Goal: Information Seeking & Learning: Check status

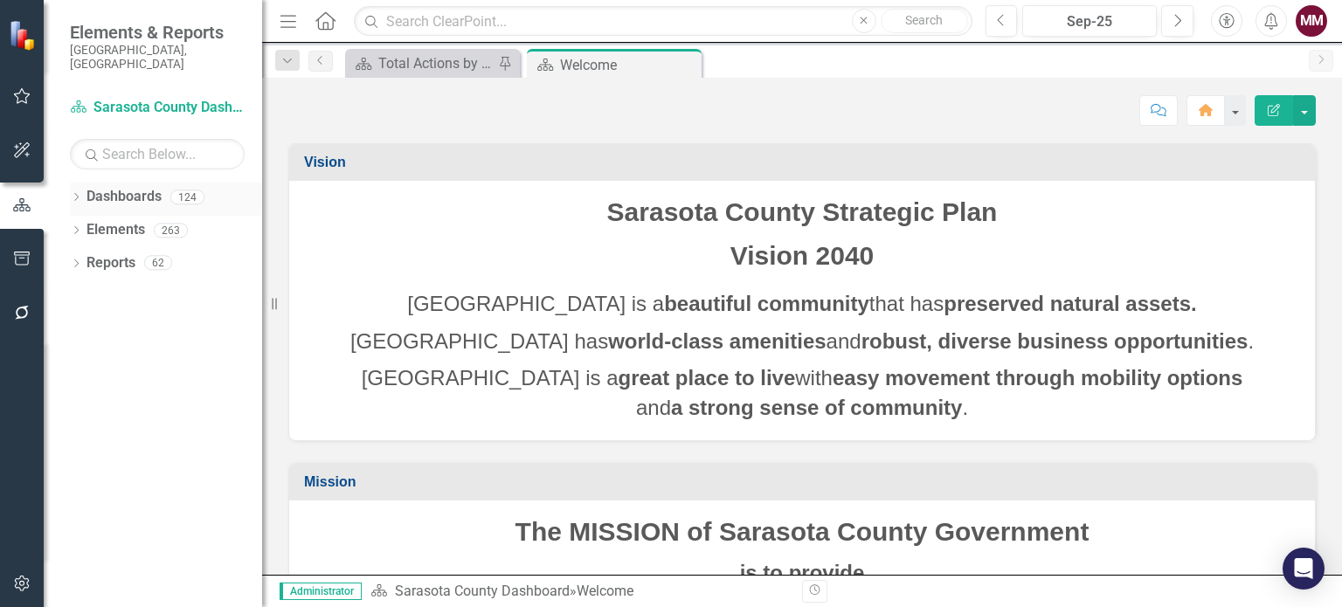
click at [79, 194] on icon "Dropdown" at bounding box center [76, 199] width 12 height 10
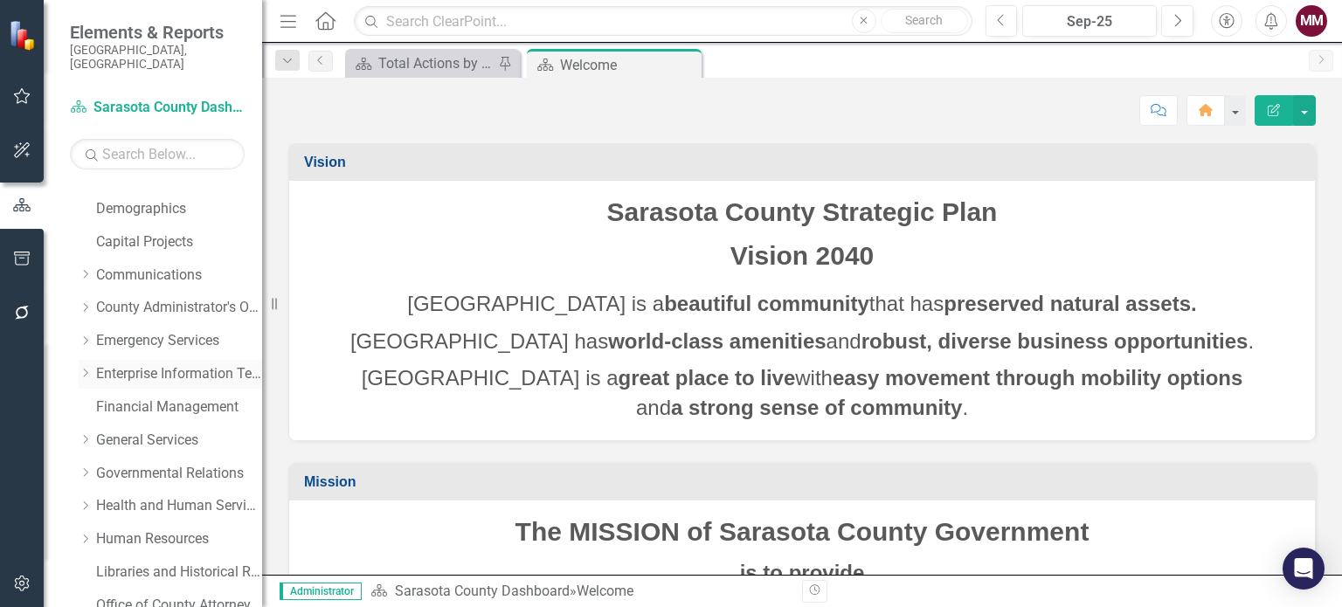
scroll to position [175, 0]
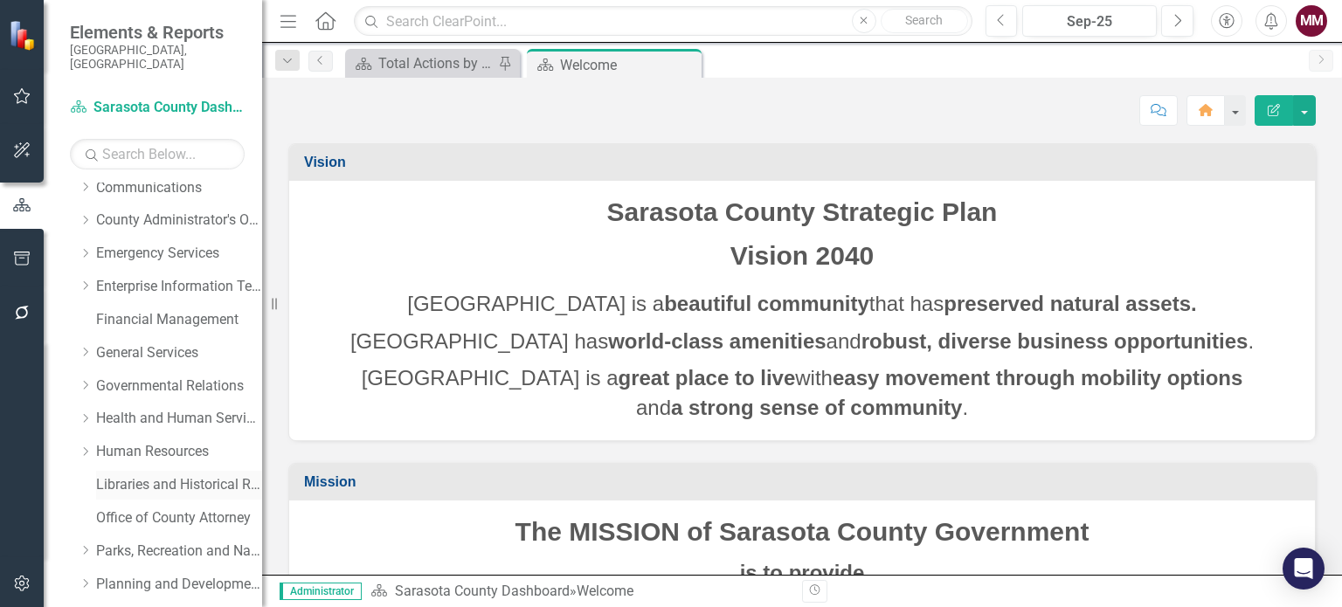
click at [156, 475] on link "Libraries and Historical Resources" at bounding box center [179, 485] width 166 height 20
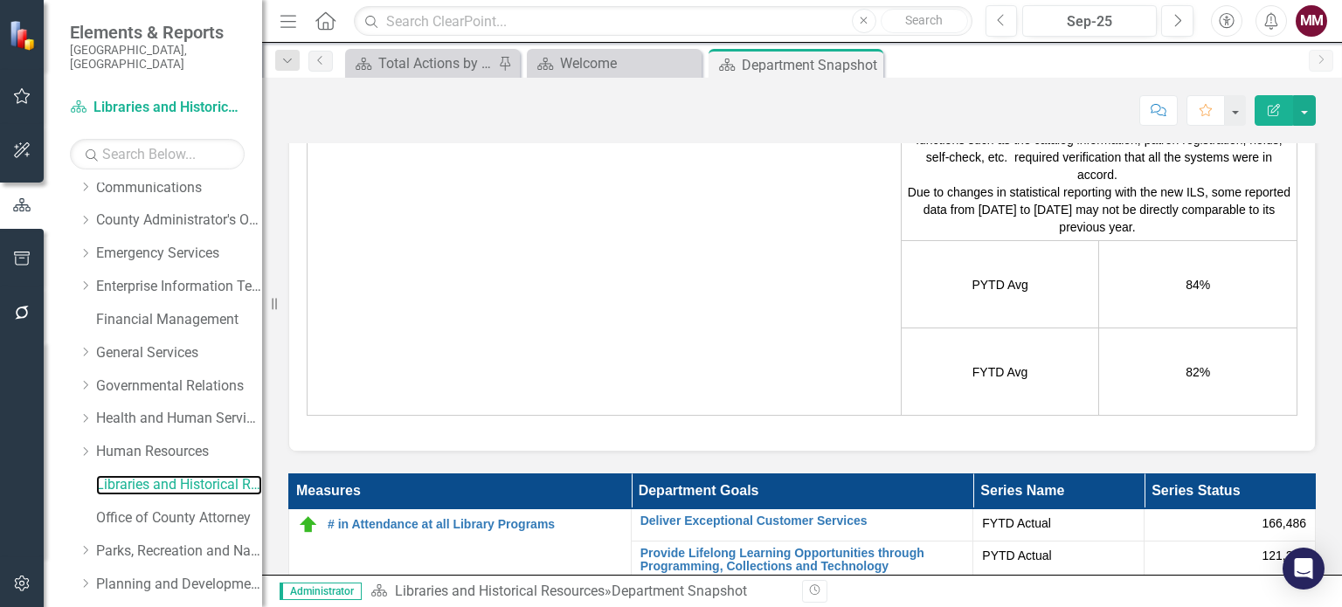
scroll to position [3582, 0]
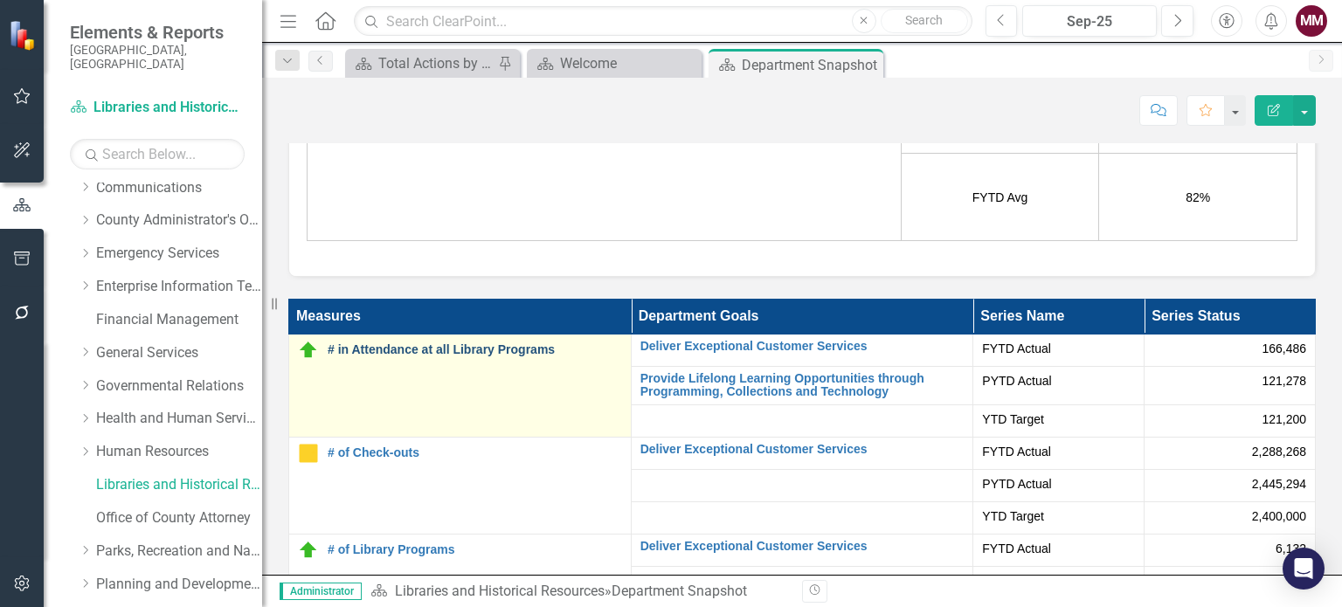
click at [500, 353] on link "# in Attendance at all Library Programs" at bounding box center [475, 349] width 294 height 13
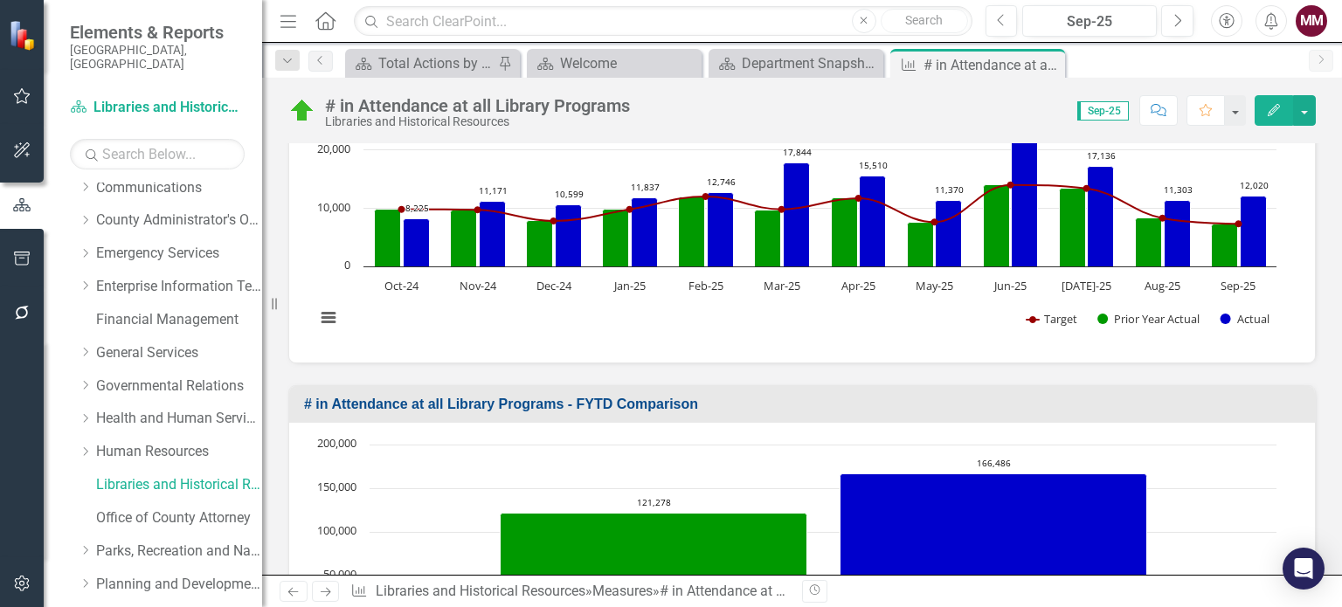
scroll to position [786, 0]
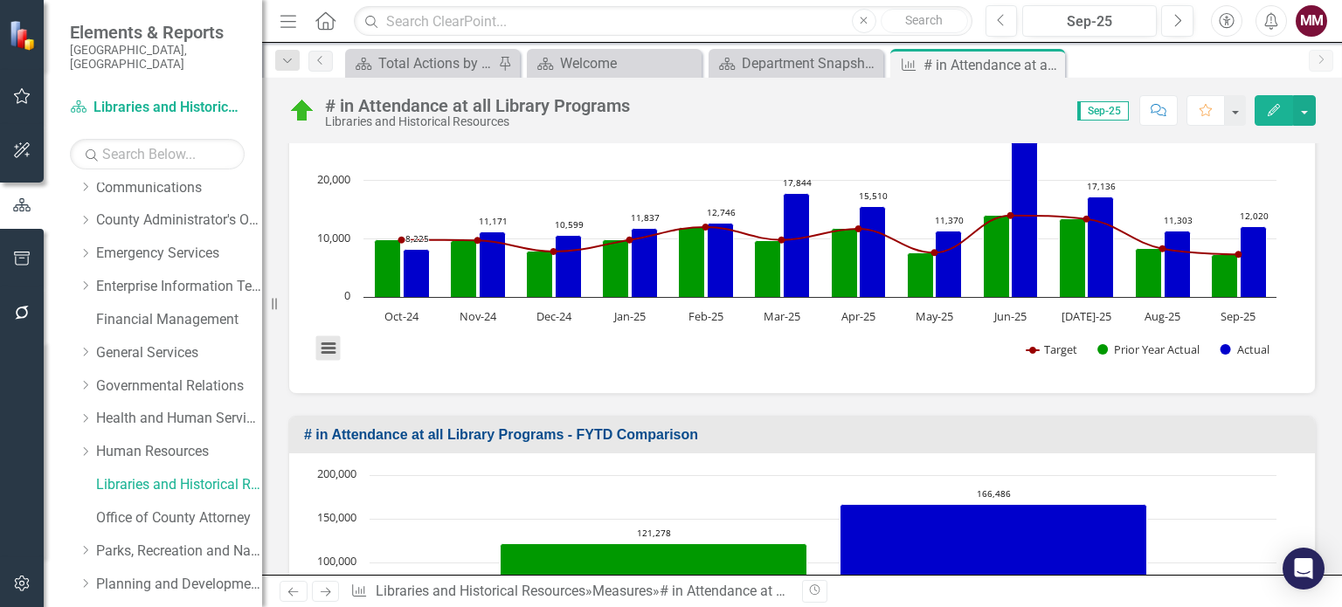
click at [335, 344] on button "View chart menu, Chart" at bounding box center [328, 348] width 24 height 24
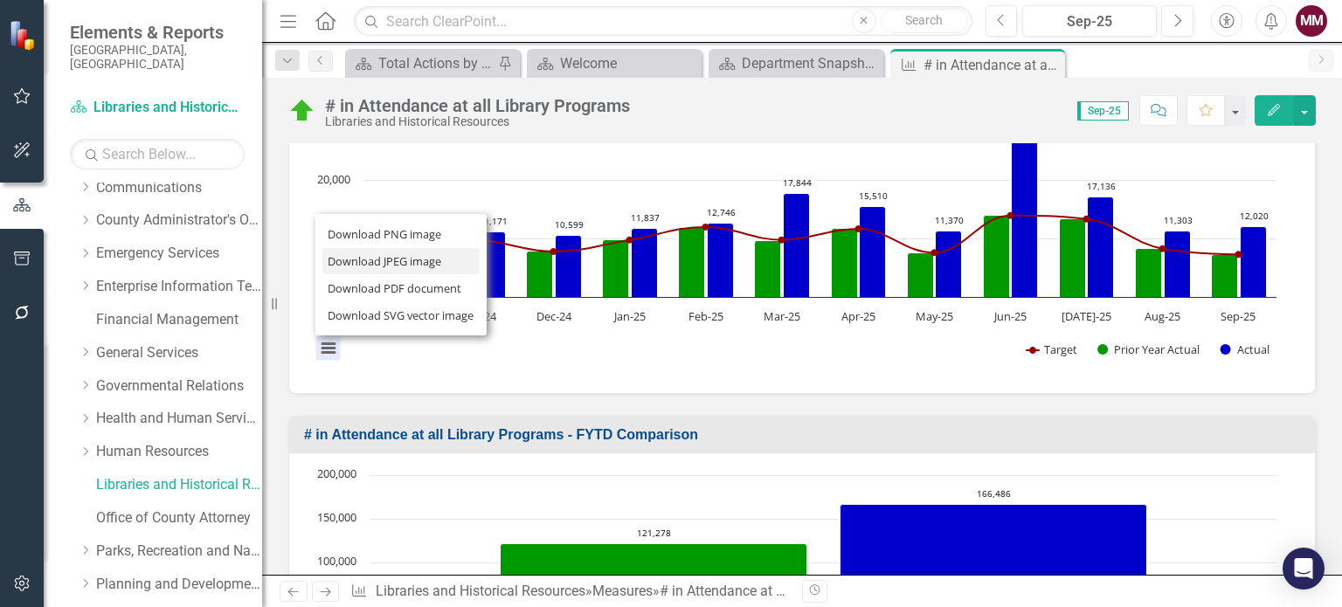
click at [363, 259] on li "Download JPEG image" at bounding box center [400, 261] width 157 height 27
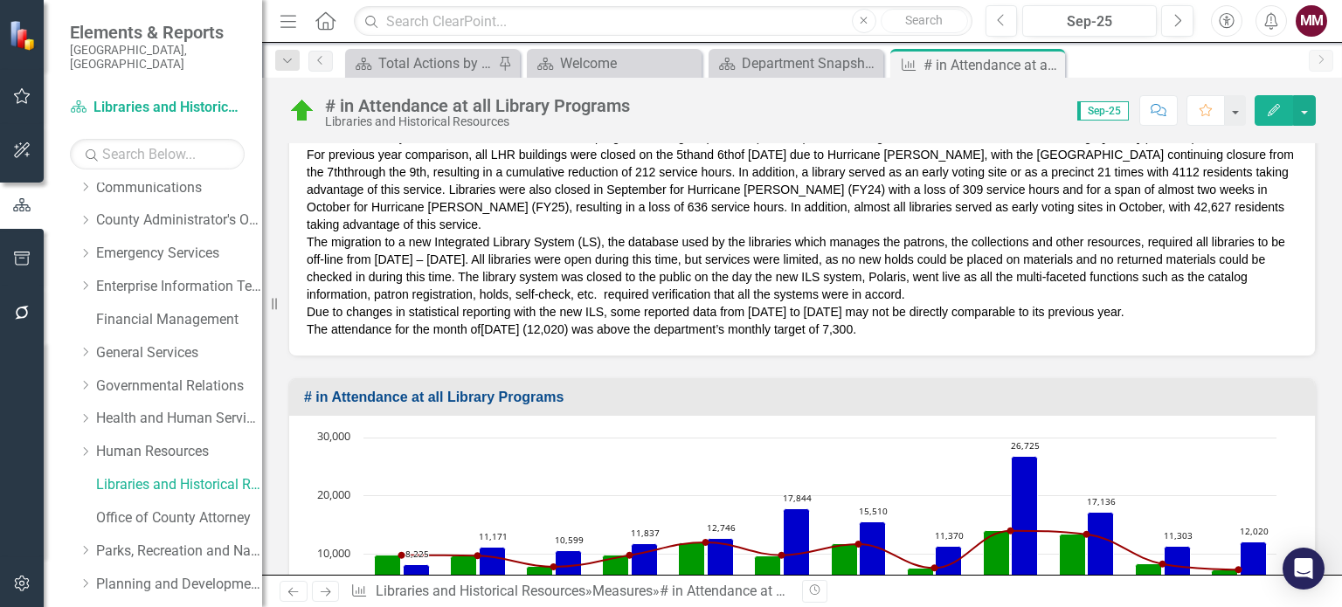
scroll to position [384, 0]
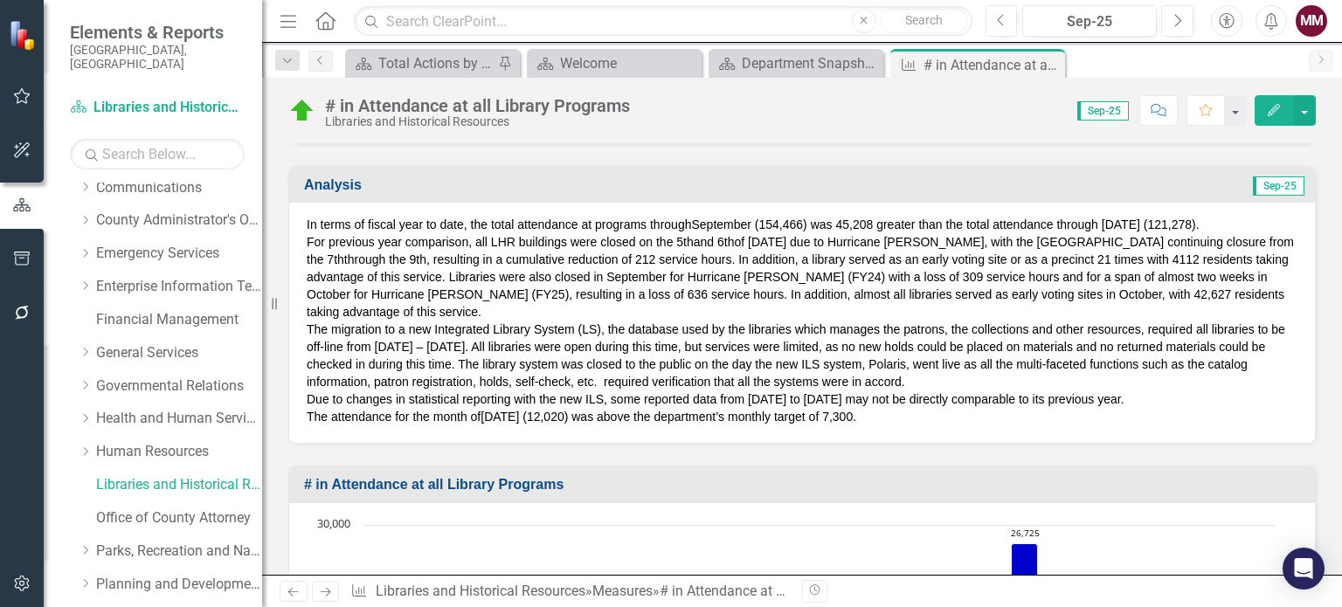
click at [926, 410] on p "The attendance for the month of [DATE] (12,020) was above the department’s mont…" at bounding box center [802, 416] width 991 height 17
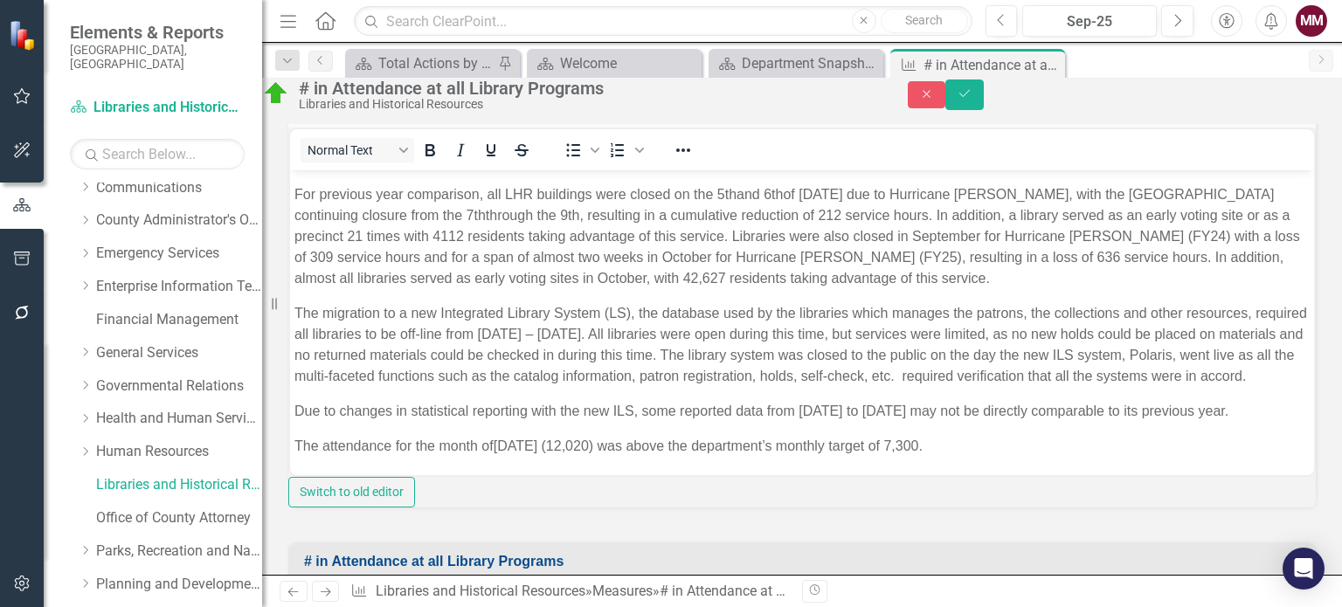
scroll to position [471, 0]
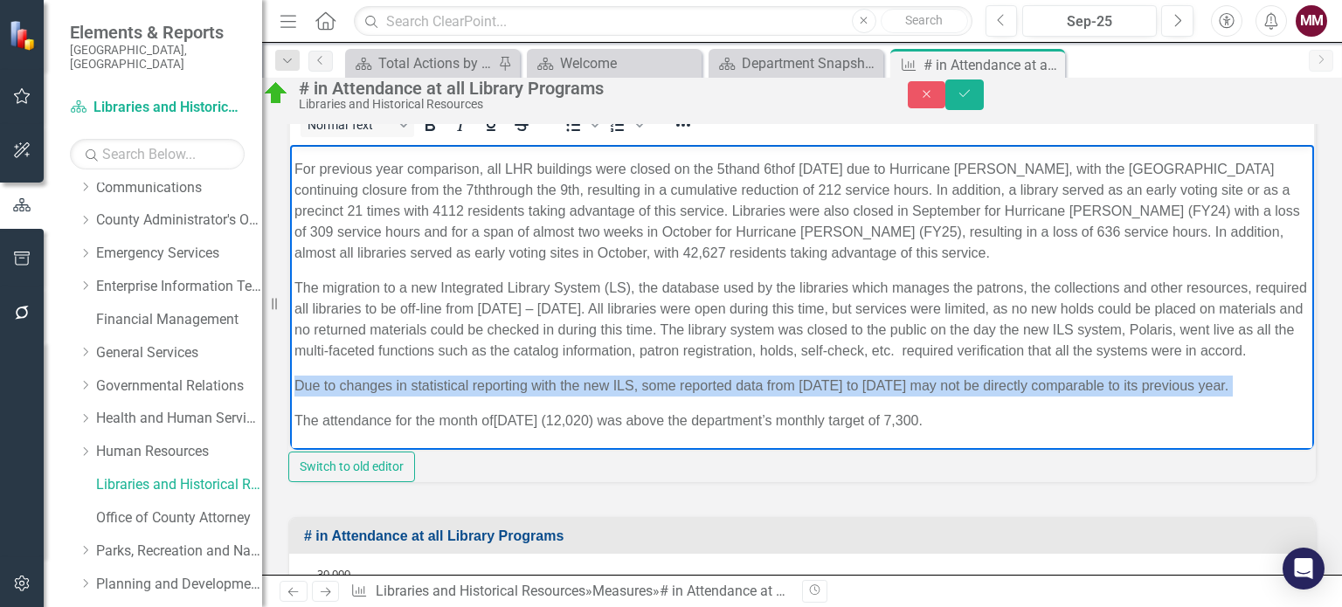
drag, startPoint x: 387, startPoint y: 385, endPoint x: 294, endPoint y: 361, distance: 96.6
click at [294, 375] on p "Due to changes in statistical reporting with the new ILS, some reported data fr…" at bounding box center [801, 385] width 1015 height 21
copy p "Due to changes in statistical reporting with the new ILS, some reported data fr…"
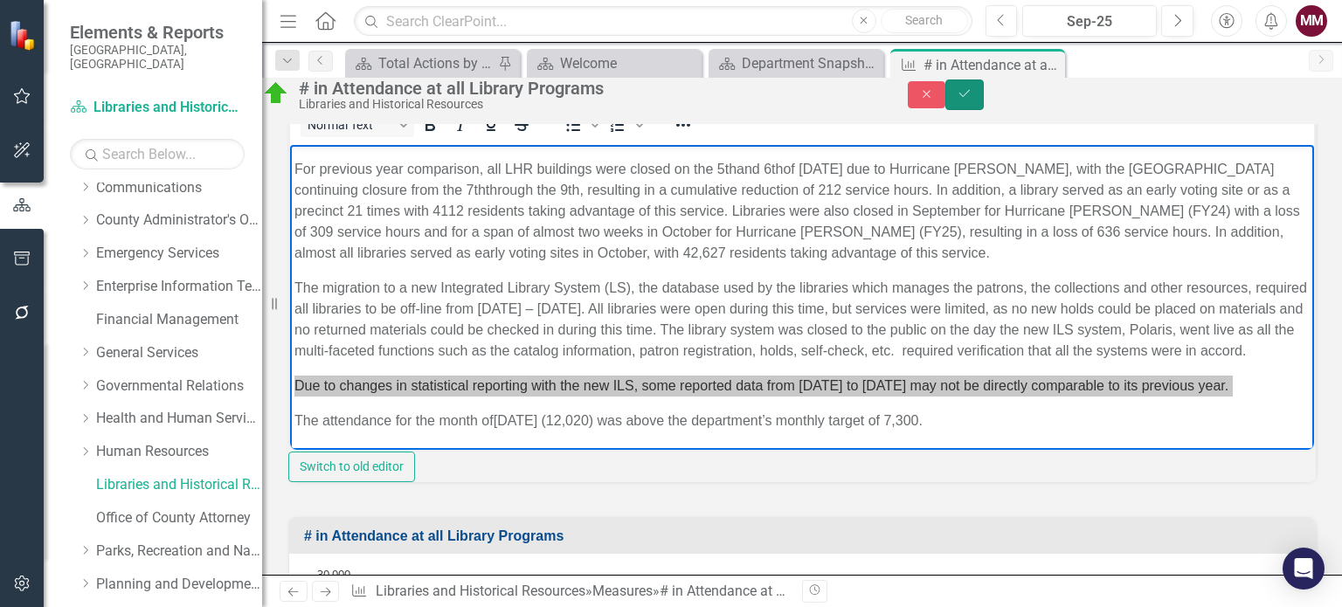
drag, startPoint x: 1296, startPoint y: 103, endPoint x: 1255, endPoint y: 13, distance: 99.3
click at [972, 100] on icon "Save" at bounding box center [965, 93] width 16 height 12
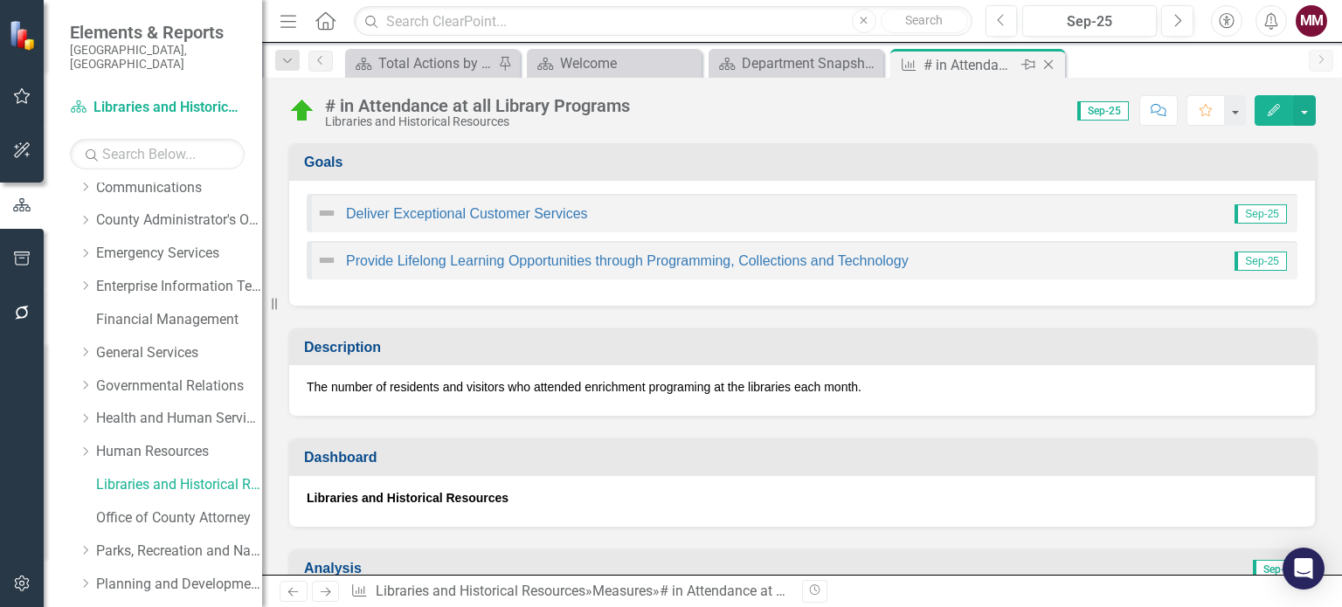
click at [1052, 61] on icon "Close" at bounding box center [1048, 65] width 17 height 14
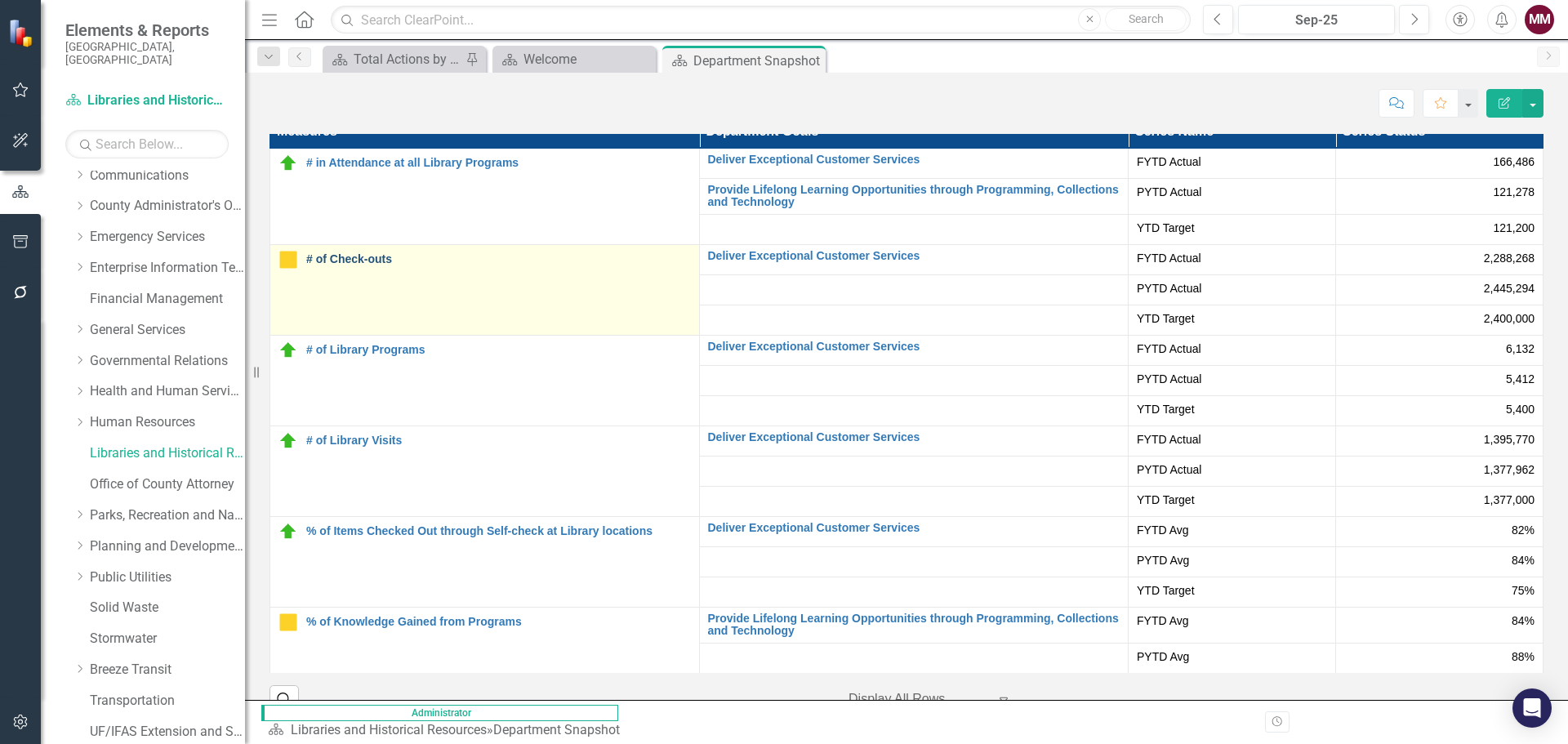
click at [334, 253] on link "# of Check-outs" at bounding box center [498, 259] width 384 height 12
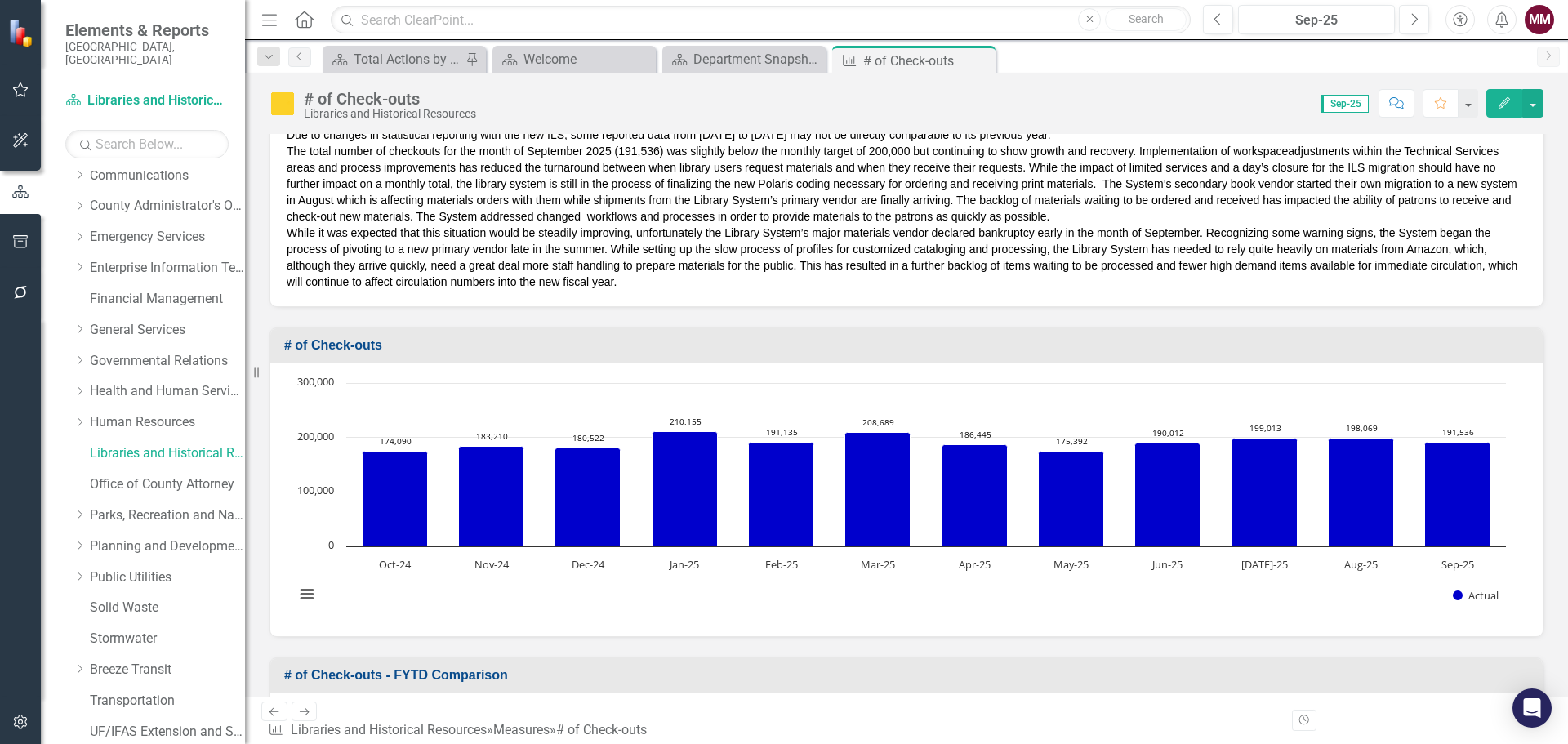
scroll to position [572, 0]
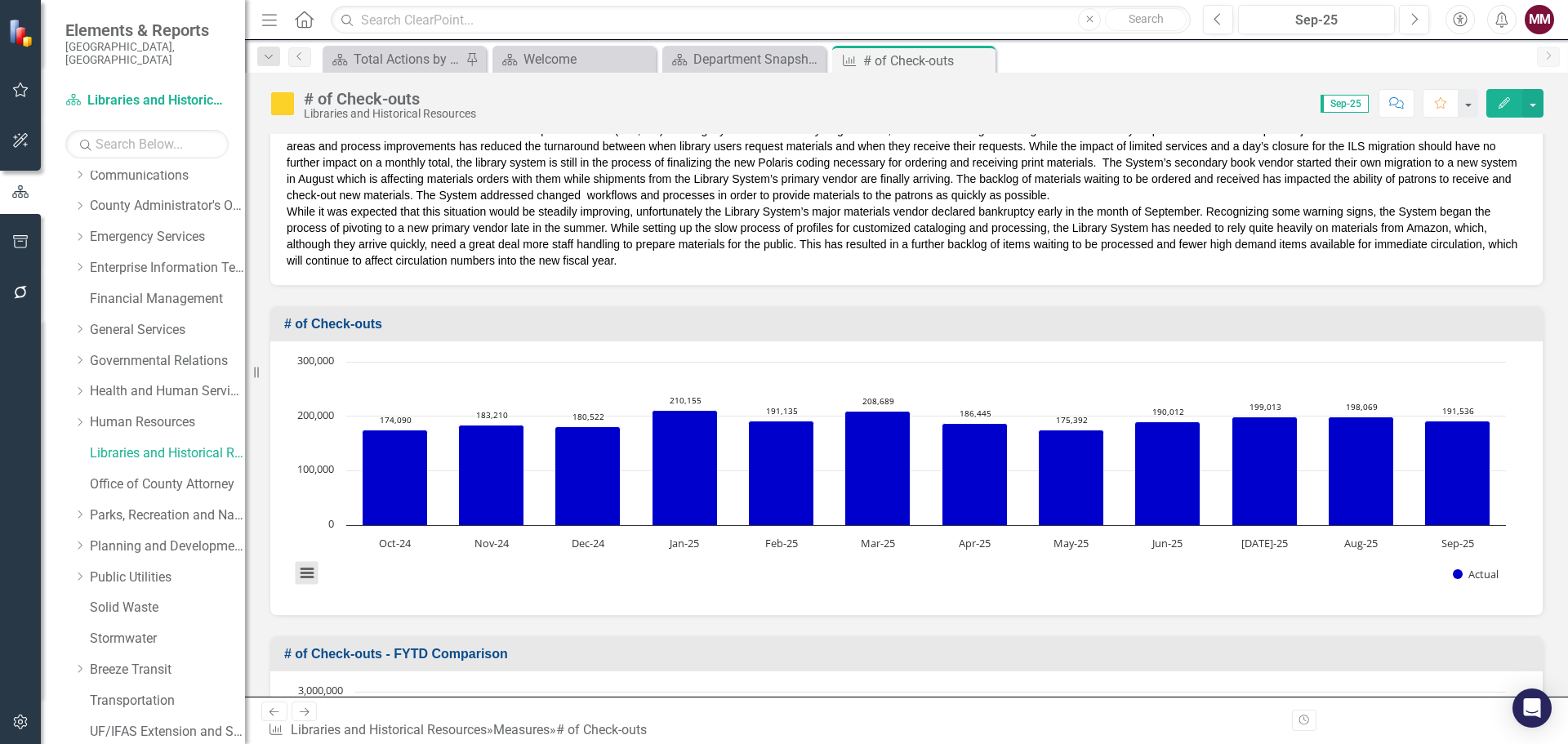
click at [305, 565] on button "View chart menu, Chart" at bounding box center [307, 573] width 22 height 22
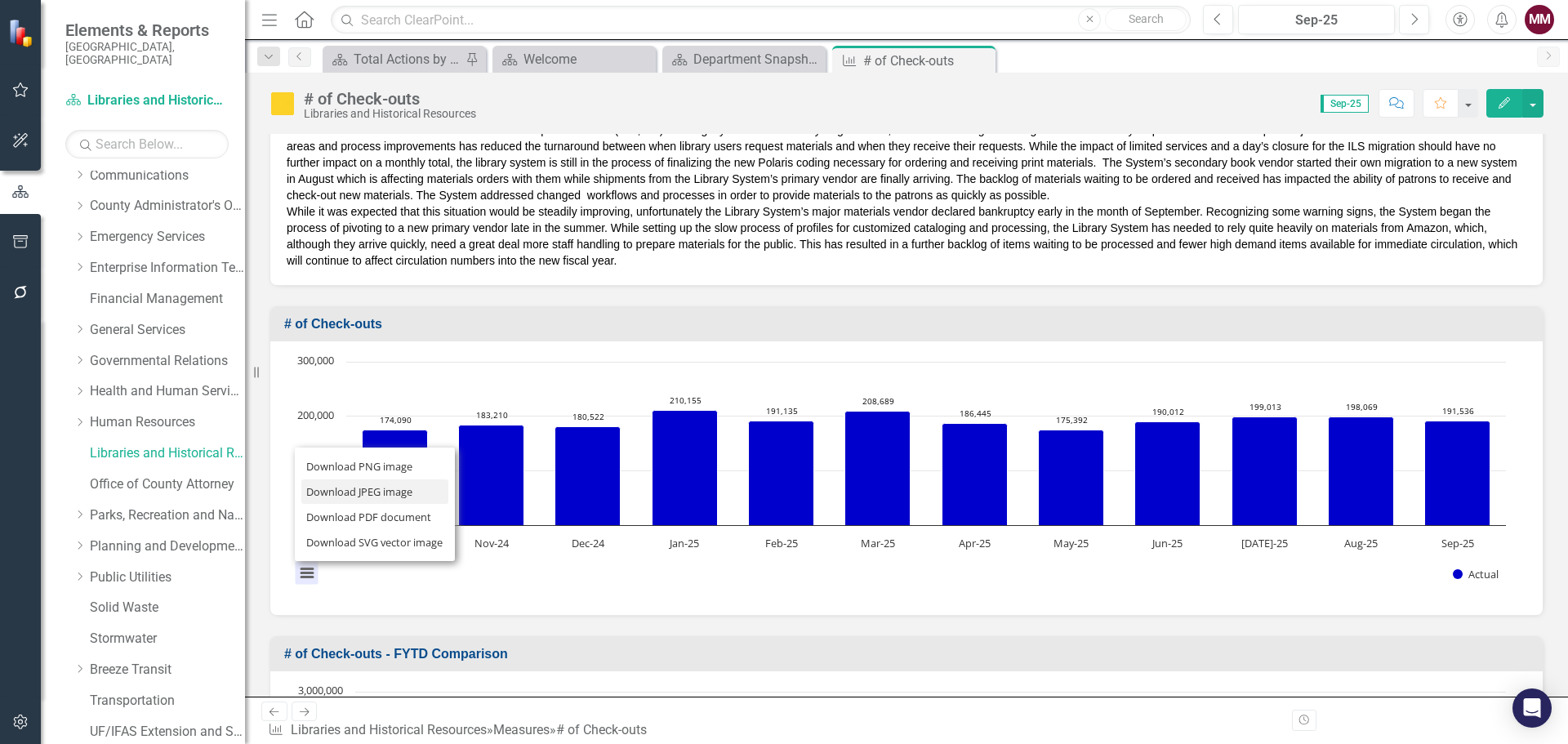
click at [333, 479] on li "Download JPEG image" at bounding box center [374, 492] width 147 height 25
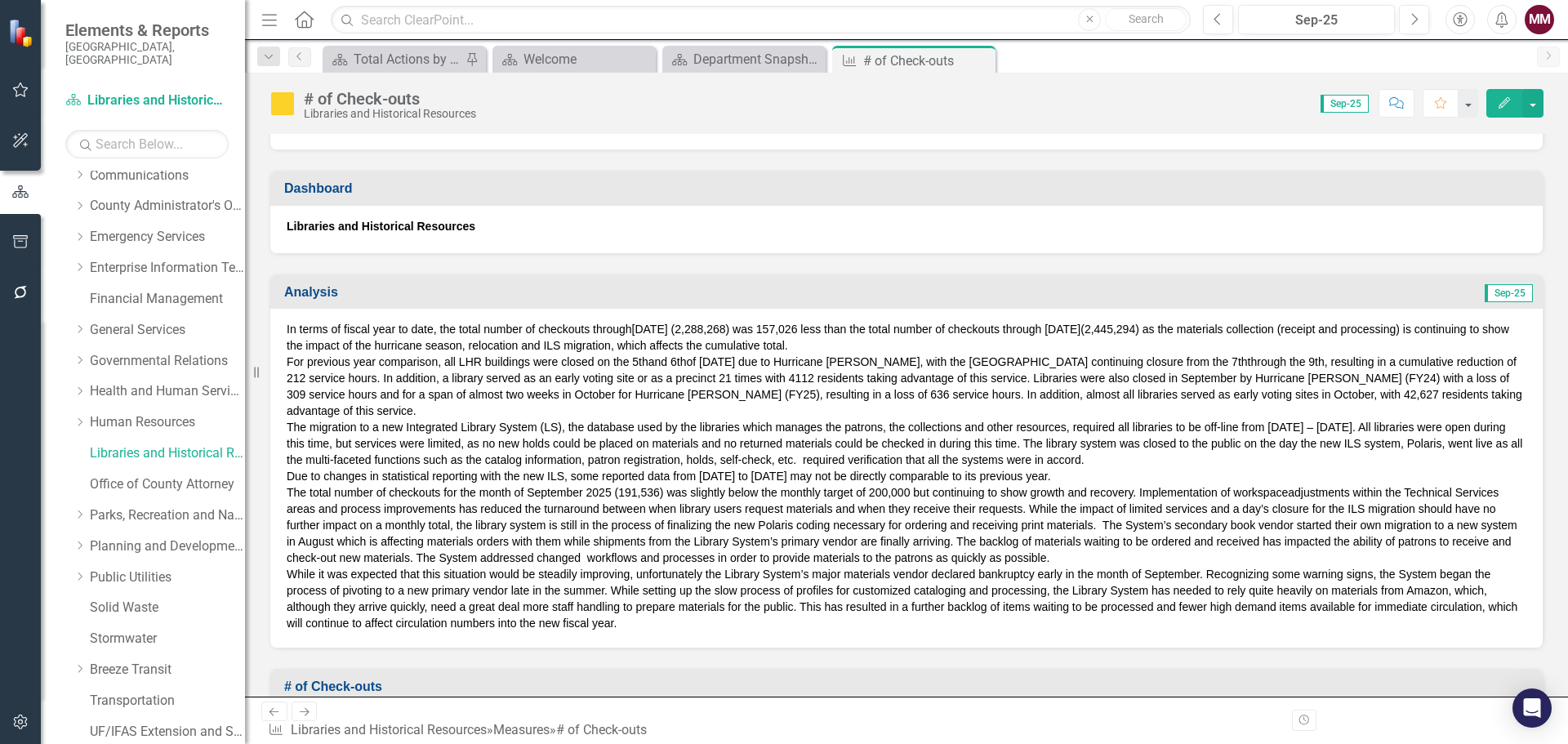
scroll to position [246, 0]
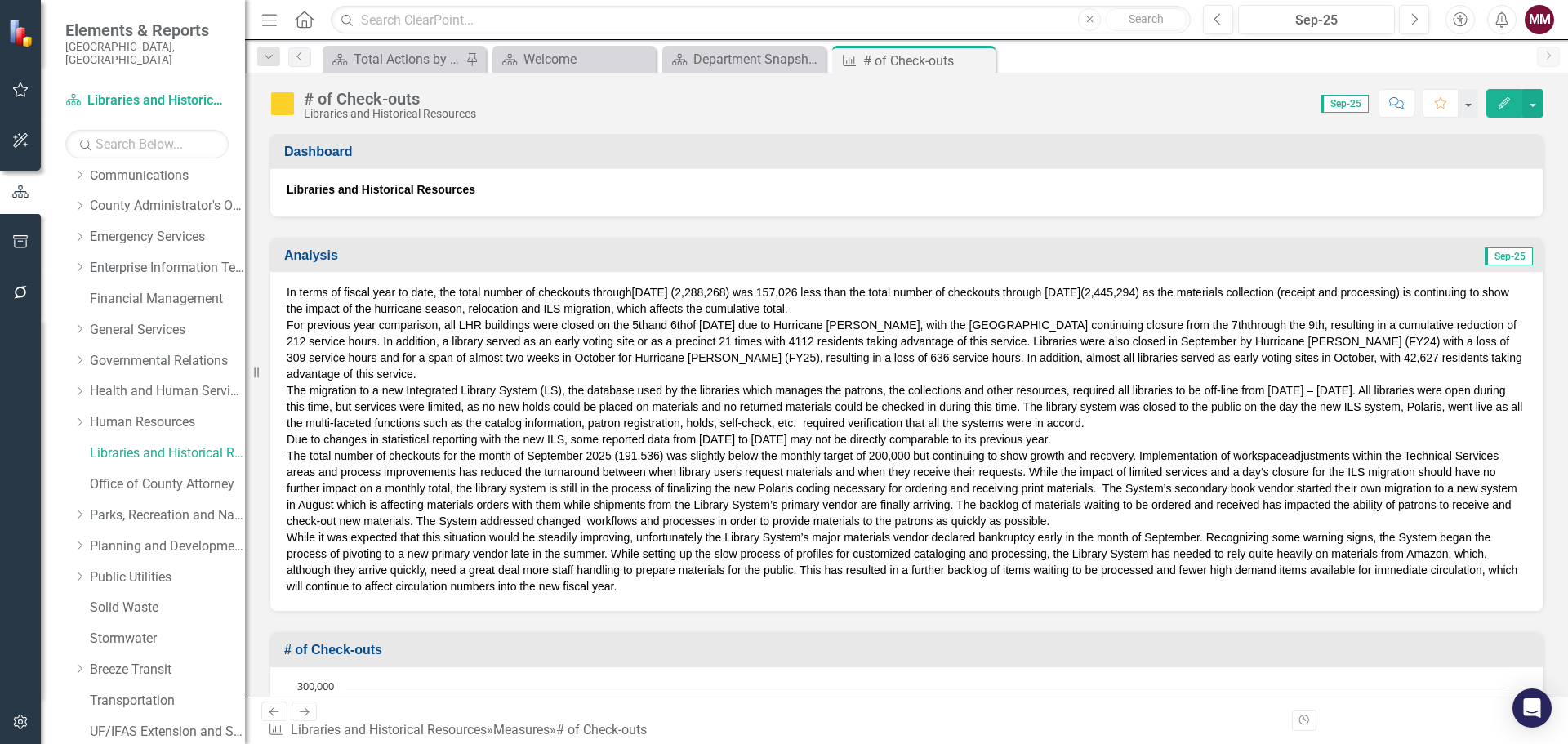
click at [669, 566] on p "While it was expected that this situation would be steadily improving, unfortun…" at bounding box center [907, 562] width 1240 height 65
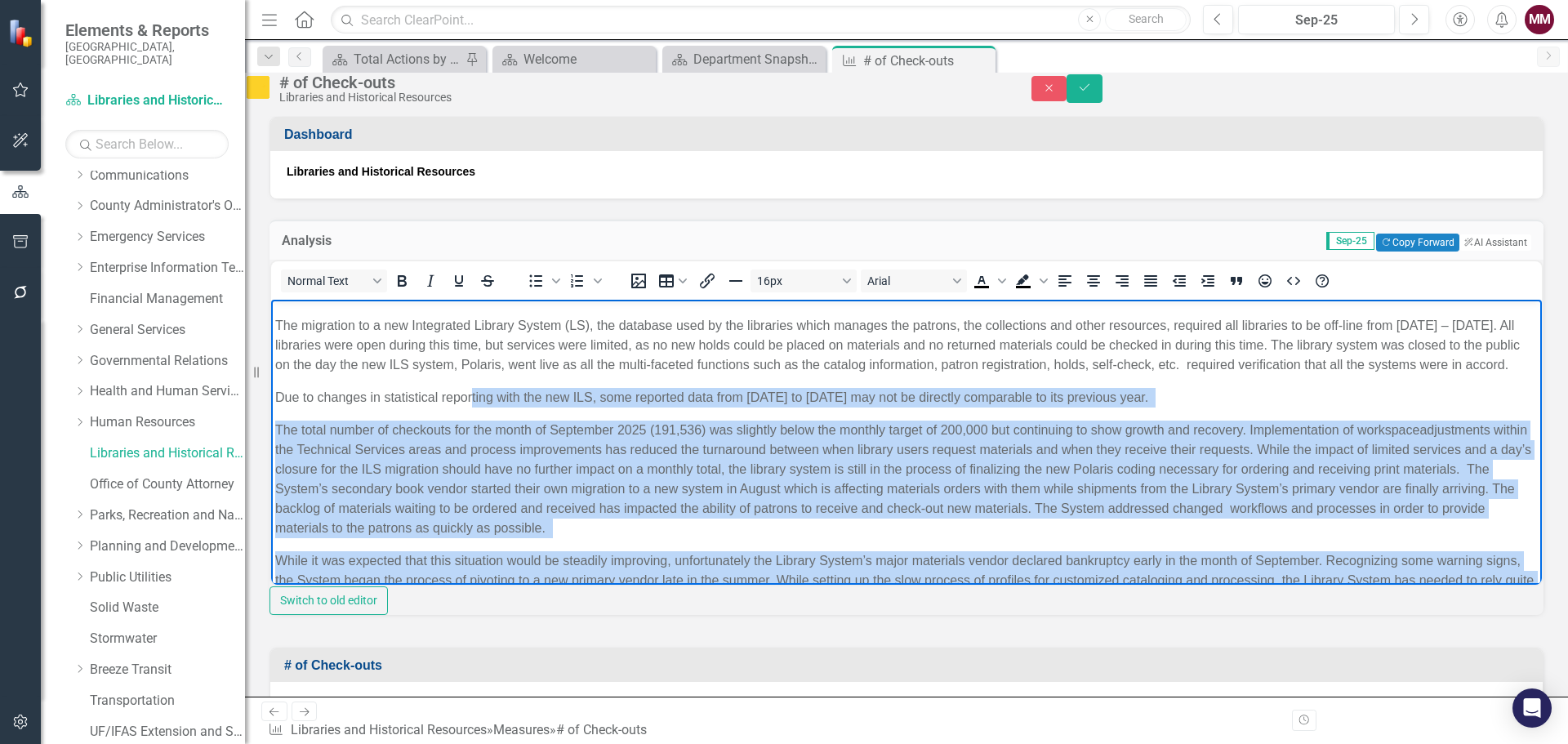
scroll to position [50, 0]
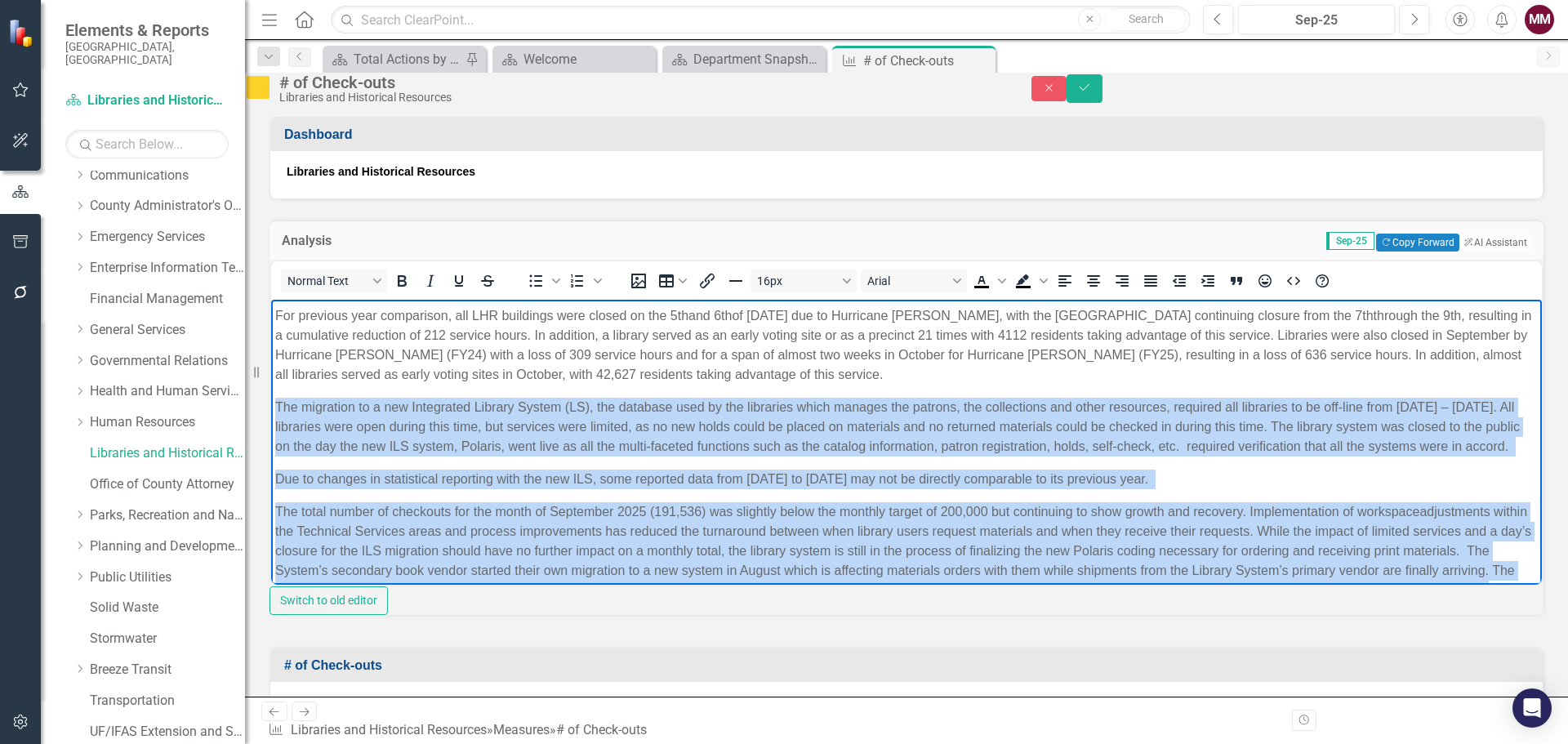
drag, startPoint x: 1253, startPoint y: 559, endPoint x: 275, endPoint y: 404, distance: 990.2
click at [275, 404] on body "In terms of fiscal year to date, the total number of checkouts through [DATE] (…" at bounding box center [906, 488] width 1271 height 479
copy body "Lor ipsumdolo si a con Adipiscing Elitsed Doeius (TE), inc utlabore etdo ma ali…"
drag, startPoint x: 943, startPoint y: 455, endPoint x: 893, endPoint y: 452, distance: 50.1
click at [943, 455] on p "The migration to a new Integrated Library System (LS), the database used by the…" at bounding box center [906, 426] width 1263 height 59
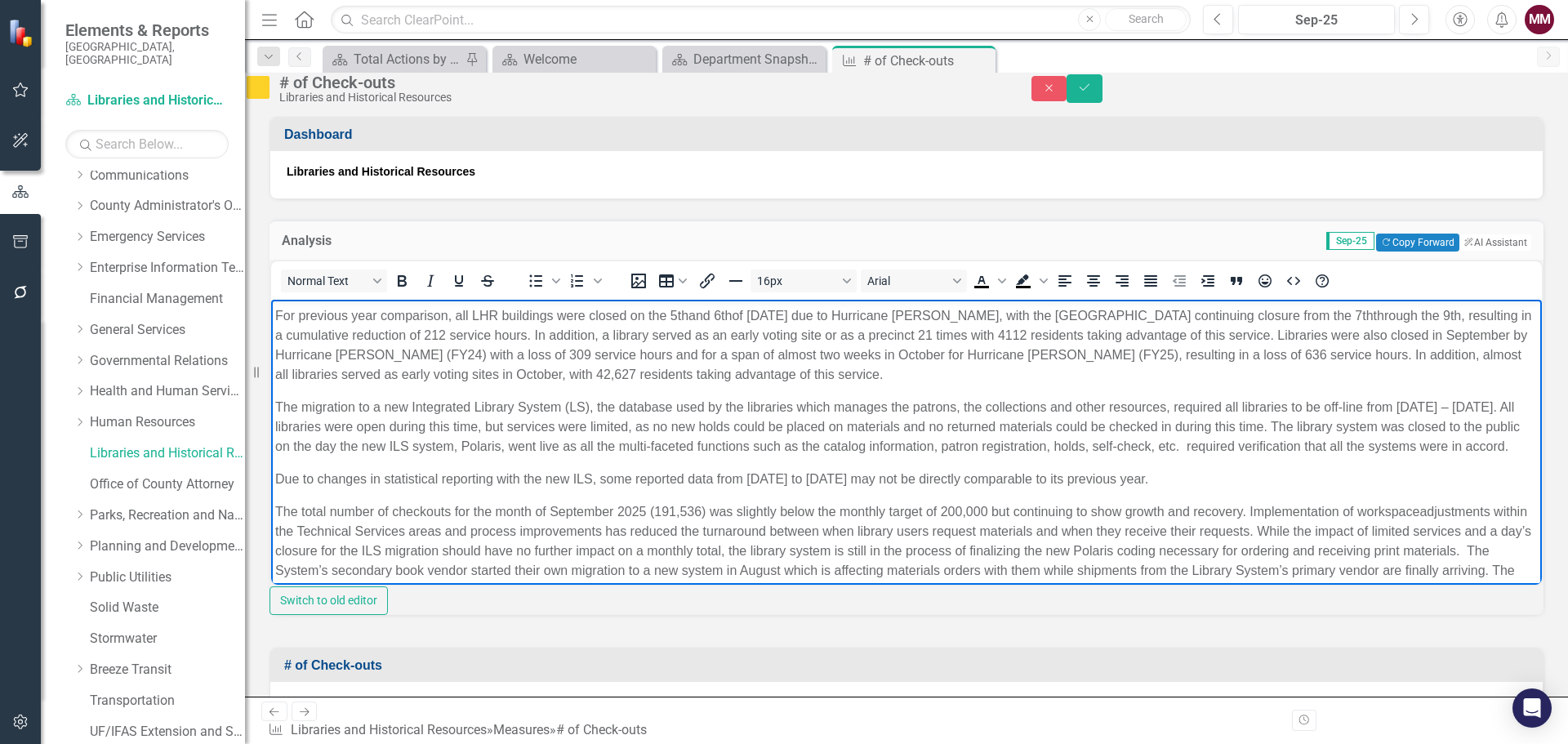
click at [568, 404] on span "The migration to a new Integrated Library System (LS), the database used by the…" at bounding box center [897, 425] width 1244 height 53
click at [850, 446] on span "The migration to a new Integrated Library System (ILS), the database used by th…" at bounding box center [897, 425] width 1244 height 53
click at [1092, 93] on icon "Save" at bounding box center [1085, 87] width 15 height 11
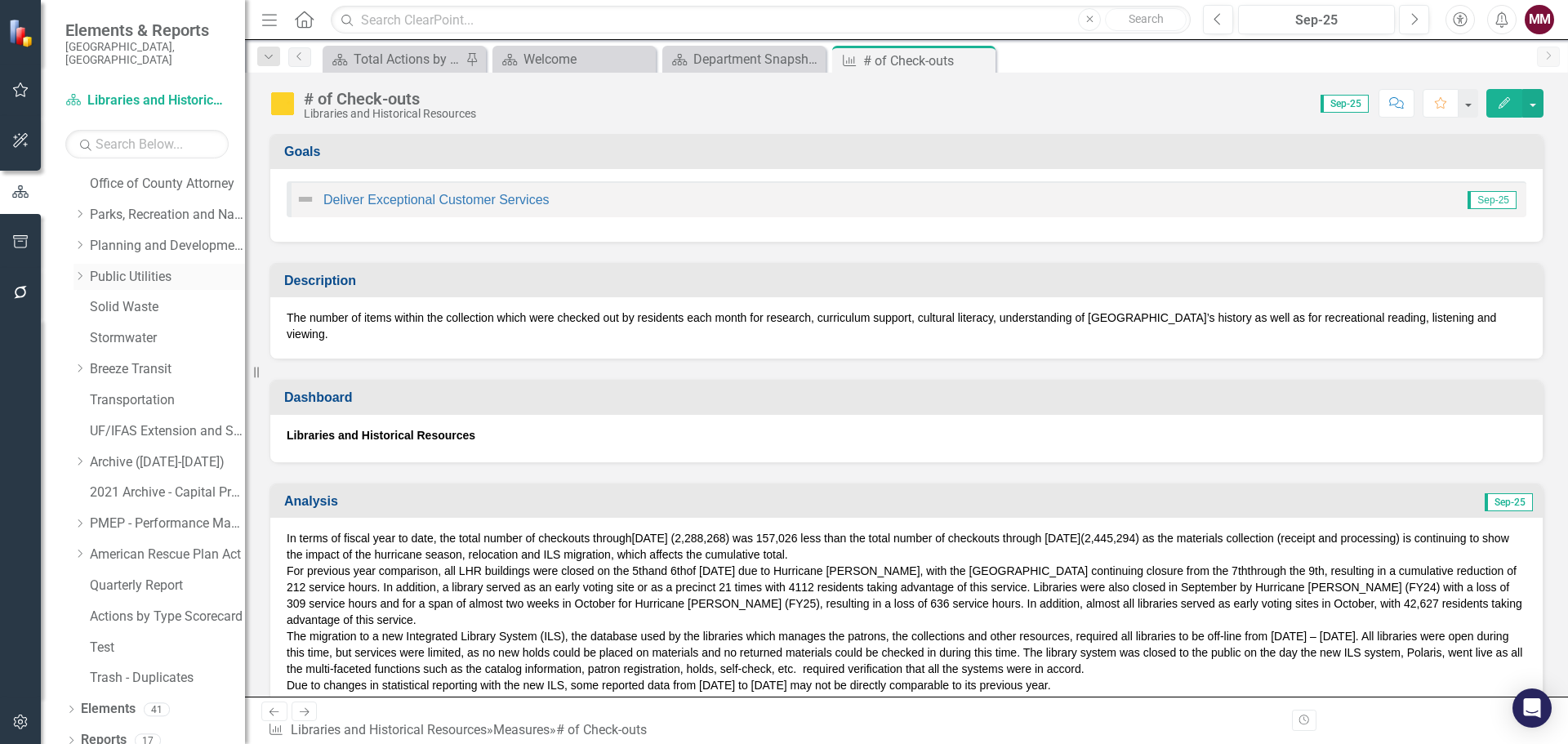
scroll to position [465, 0]
click at [114, 566] on link "Actions by Type Scorecard" at bounding box center [167, 616] width 155 height 19
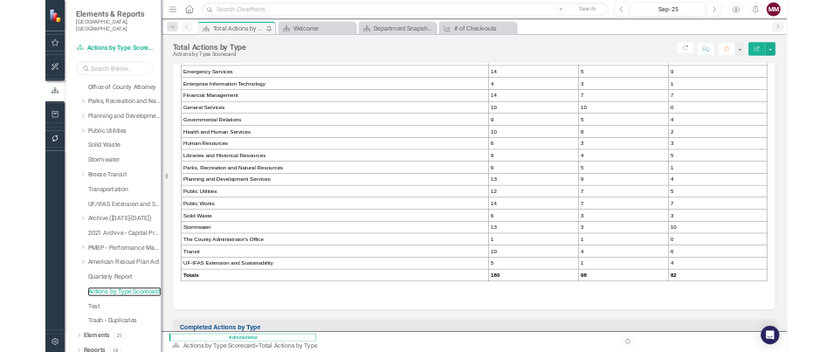
scroll to position [437, 0]
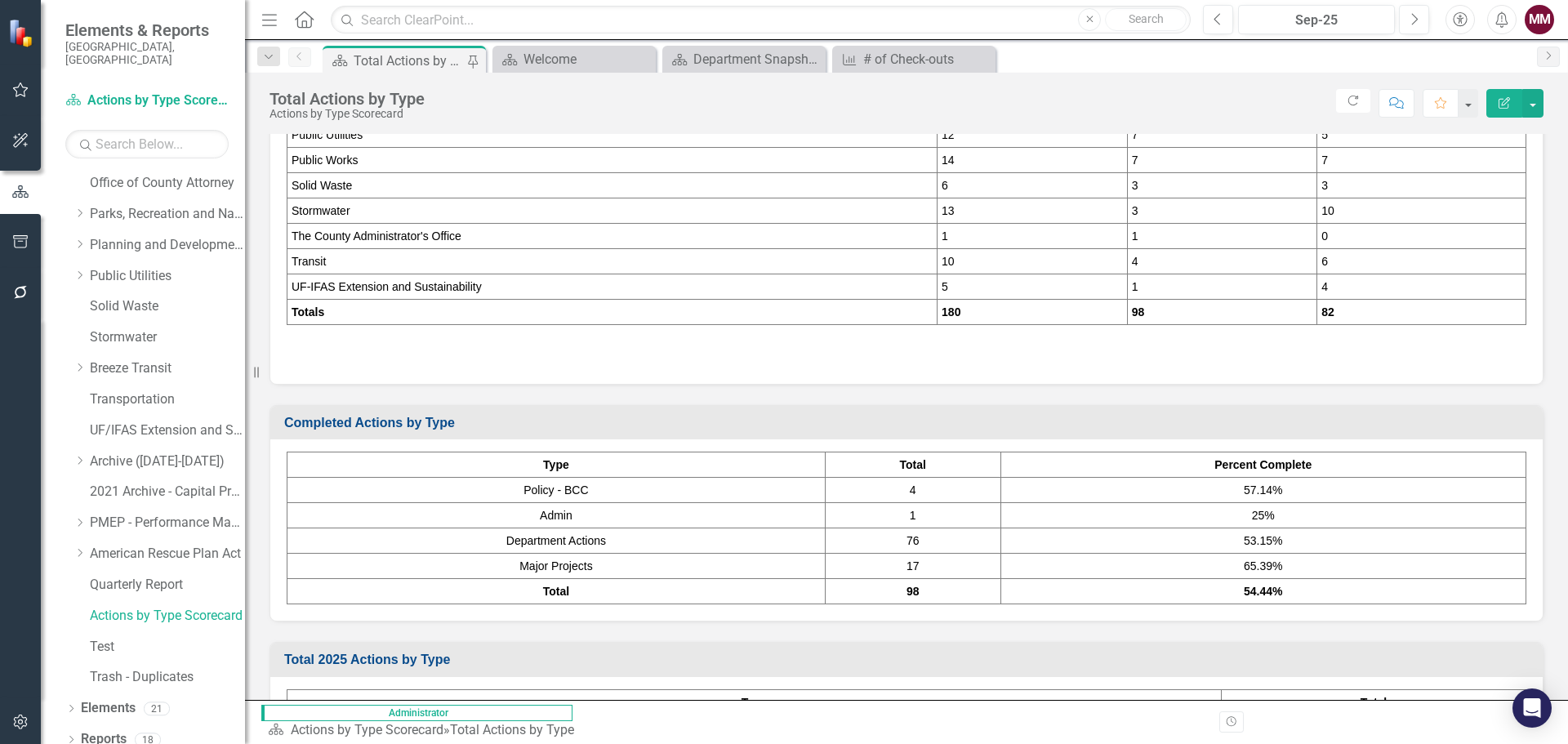
drag, startPoint x: 1296, startPoint y: 594, endPoint x: 911, endPoint y: 593, distance: 385.0
click at [912, 566] on tr "Total 98 54.44%" at bounding box center [907, 591] width 1239 height 25
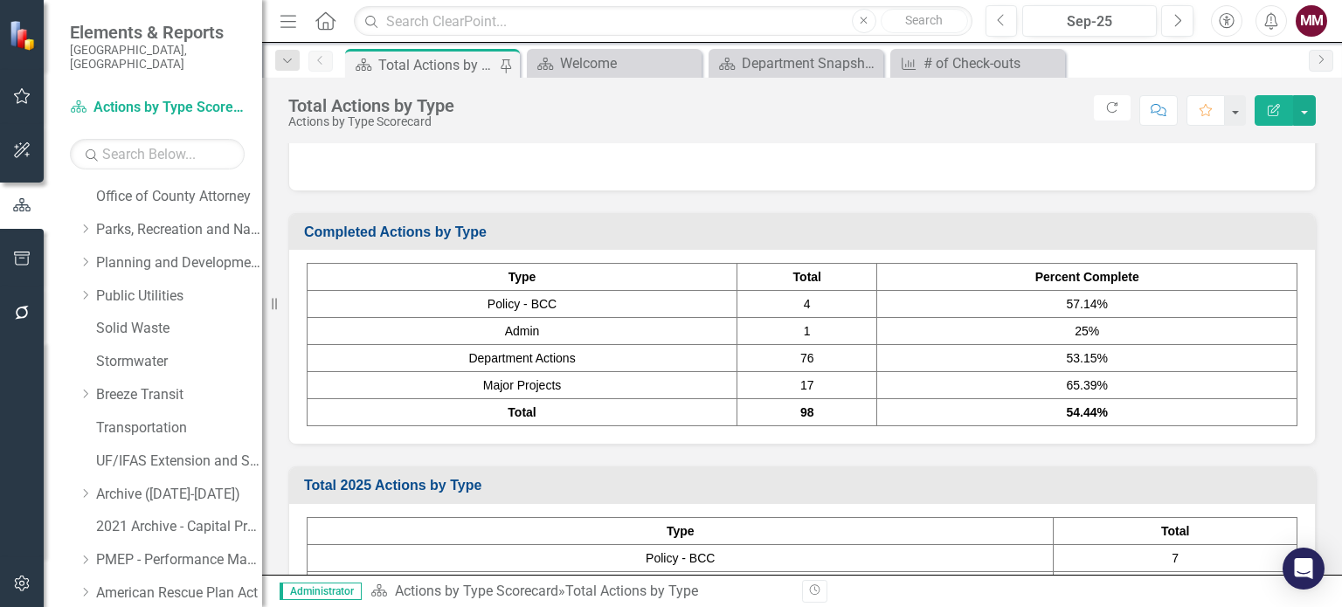
scroll to position [699, 0]
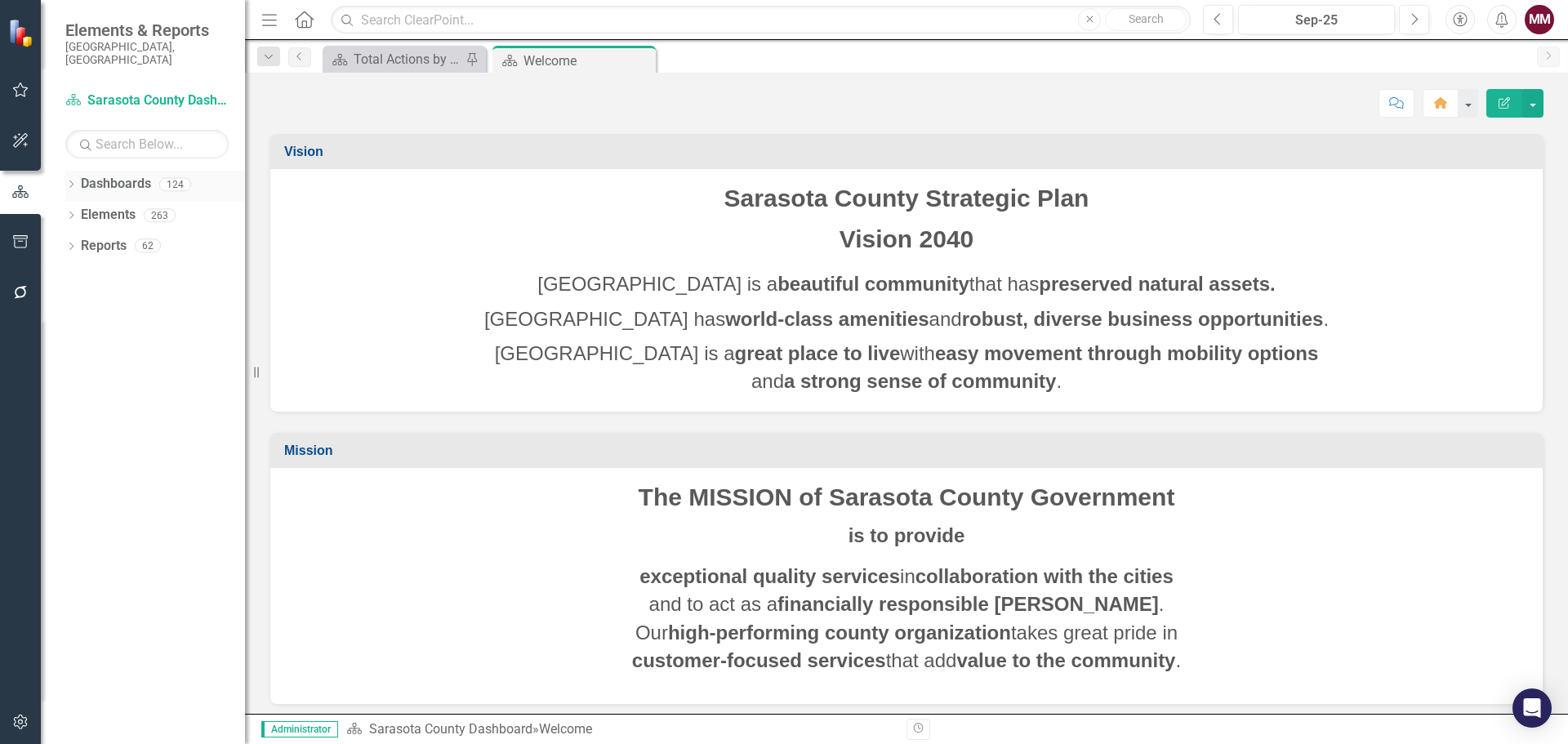
click at [72, 180] on icon at bounding box center [71, 184] width 4 height 7
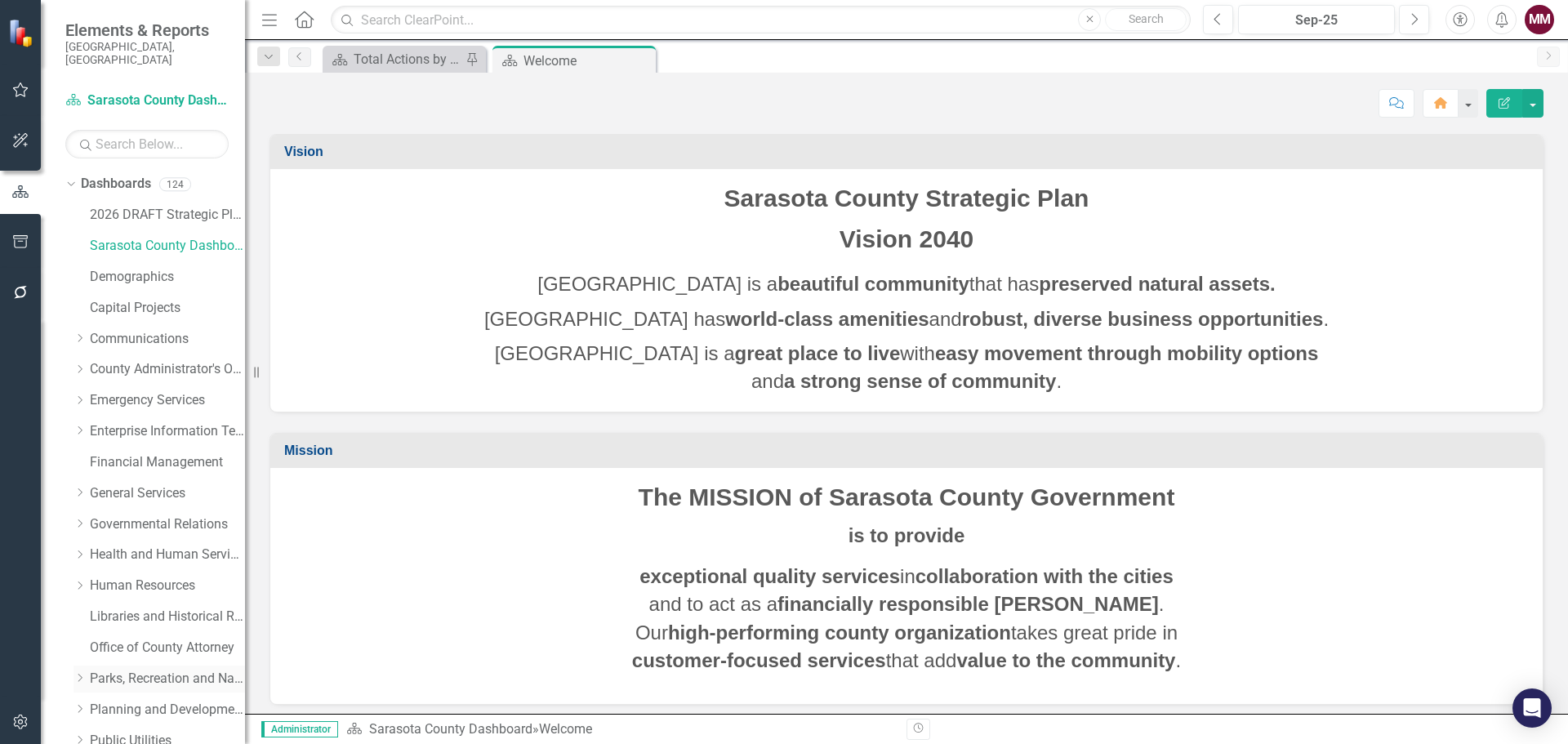
click at [132, 669] on link "Parks, Recreation and Natural Resources" at bounding box center [167, 679] width 155 height 19
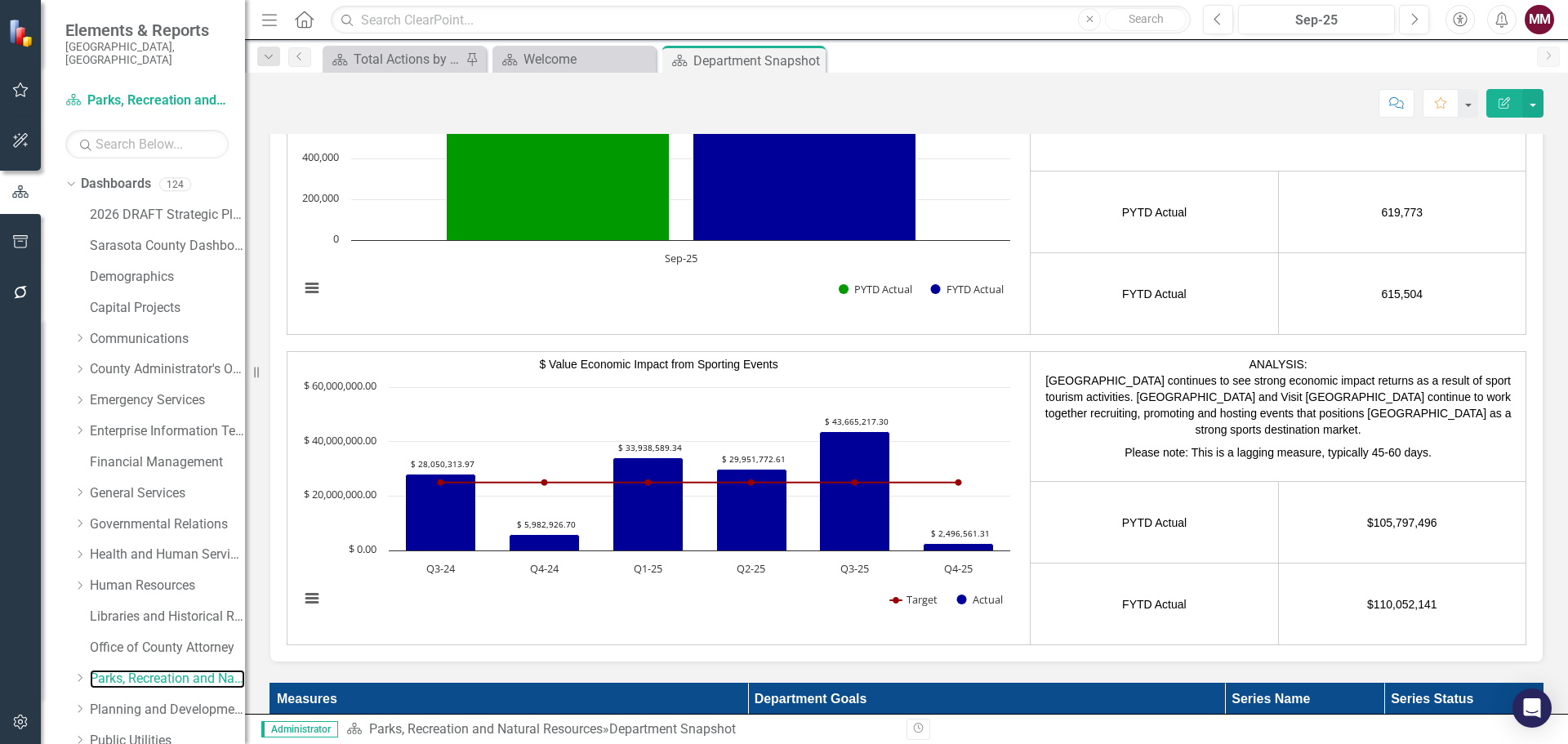
scroll to position [3021, 0]
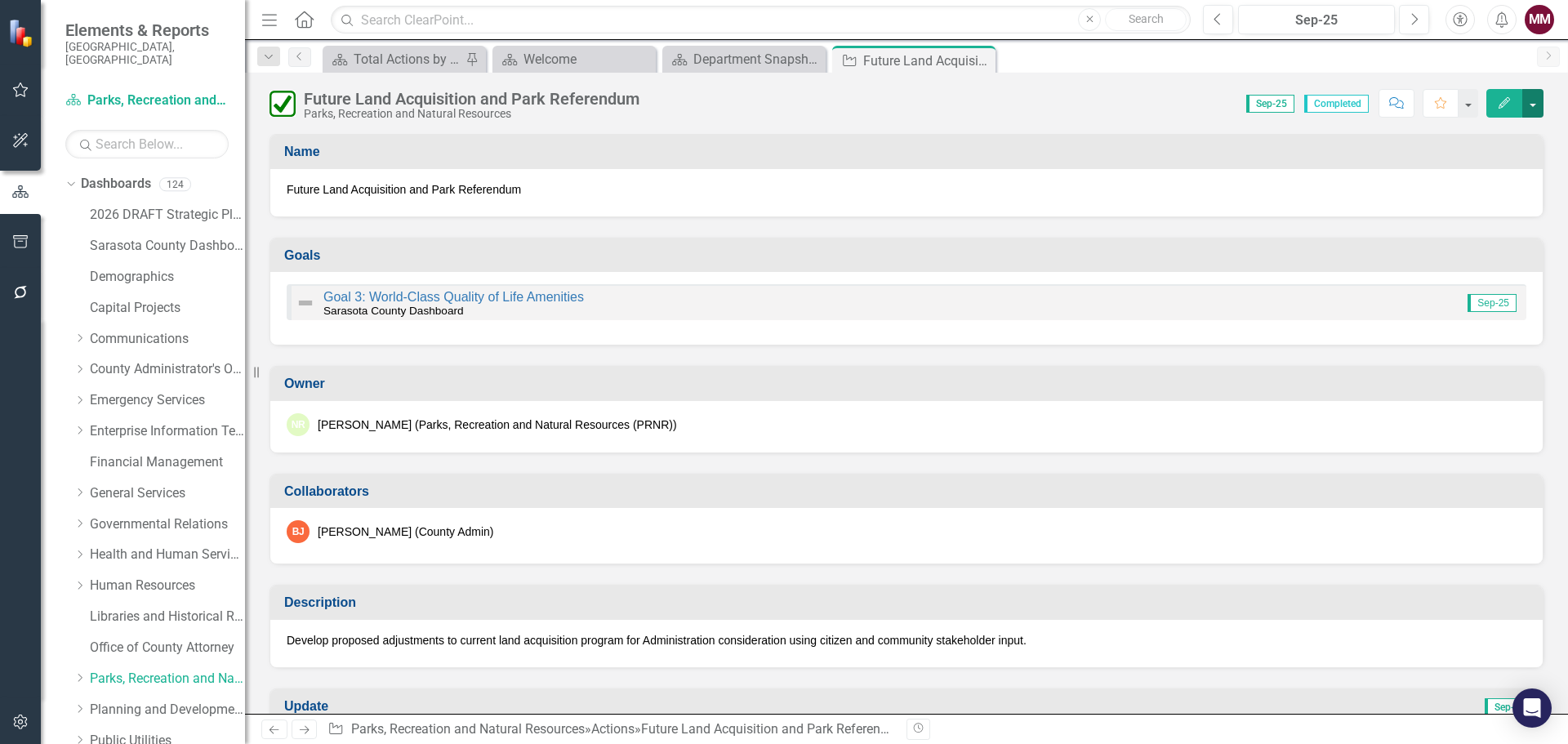
click at [1534, 107] on button "button" at bounding box center [1532, 103] width 22 height 29
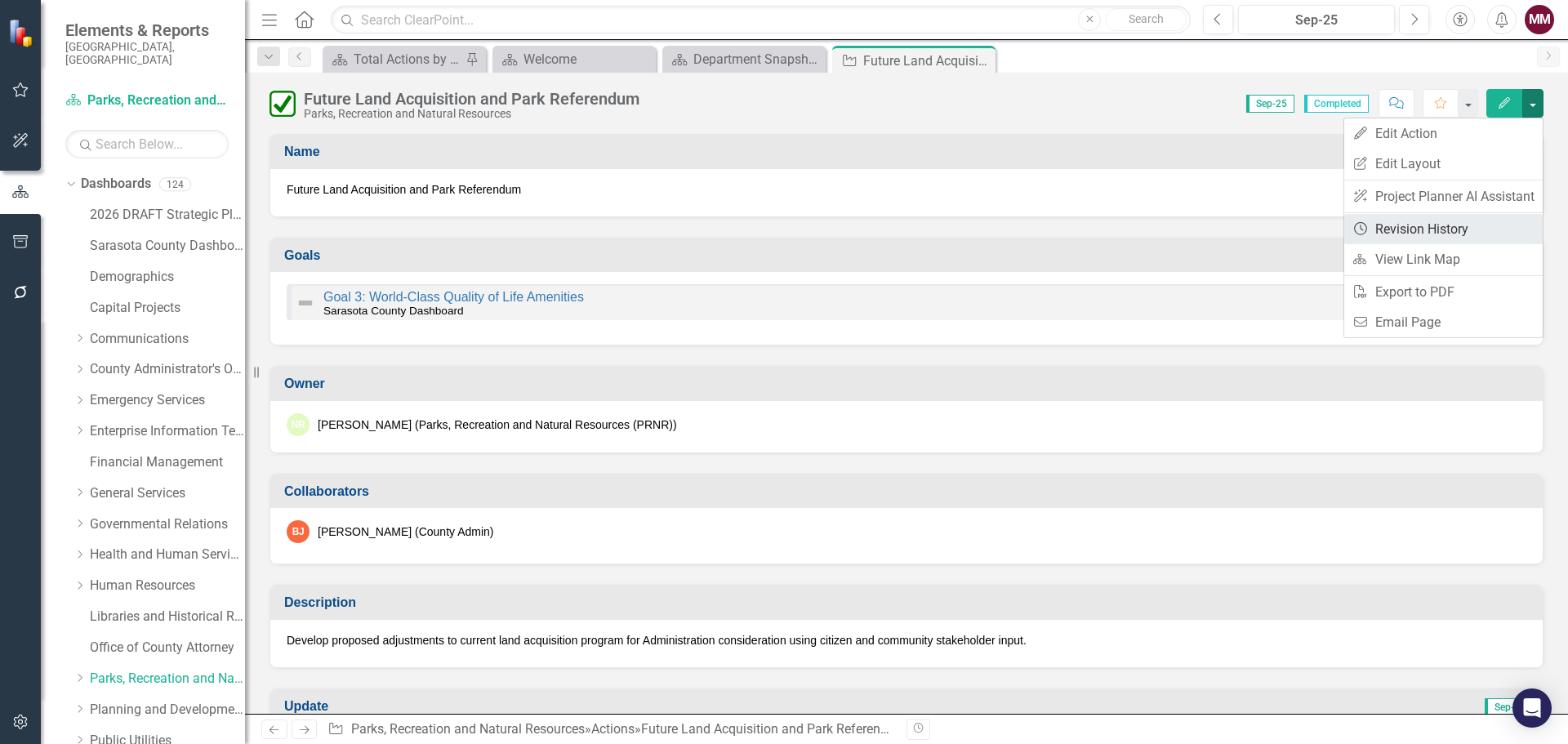
click at [1425, 223] on link "Revision History Revision History" at bounding box center [1444, 229] width 198 height 30
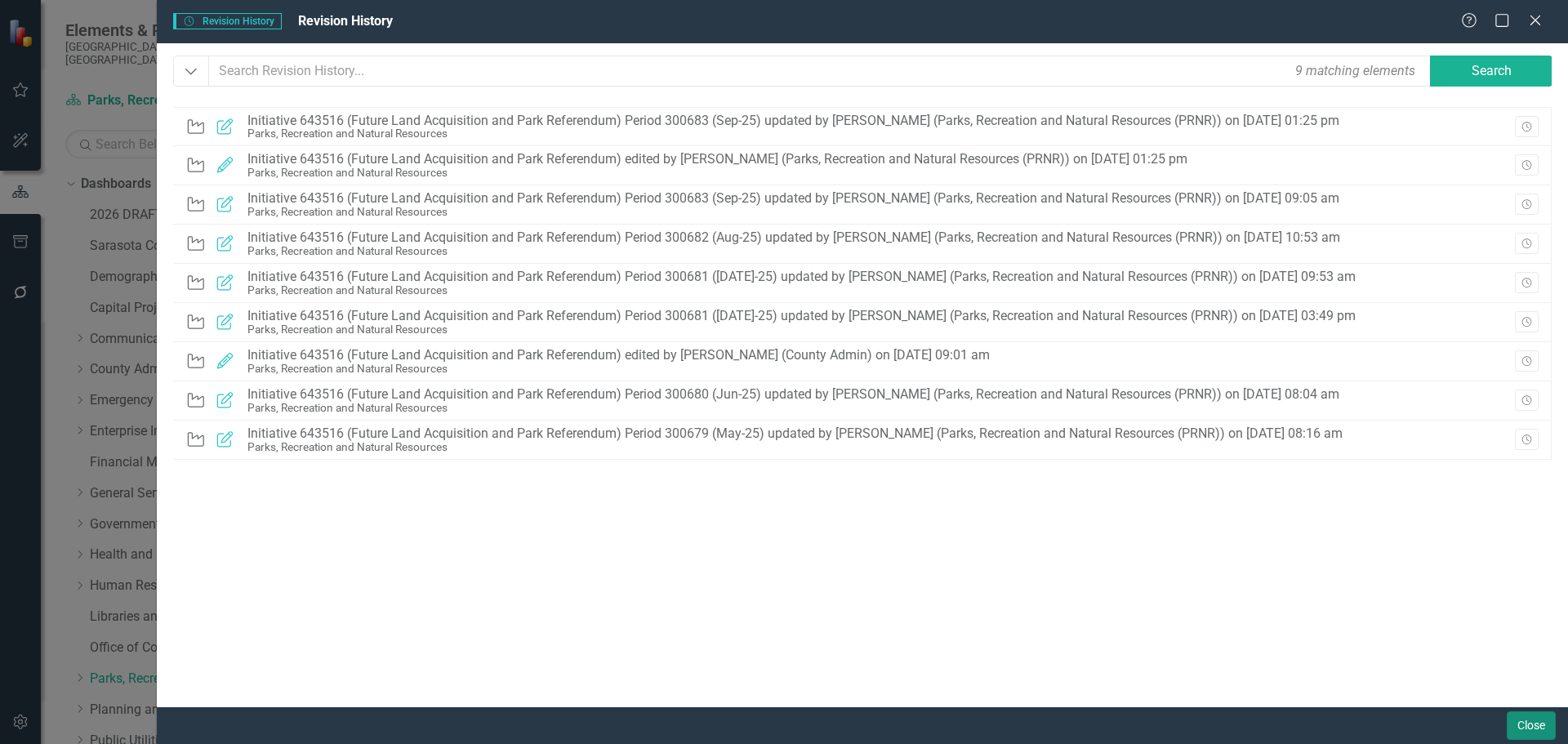
click at [1524, 730] on button "Close" at bounding box center [1532, 725] width 49 height 29
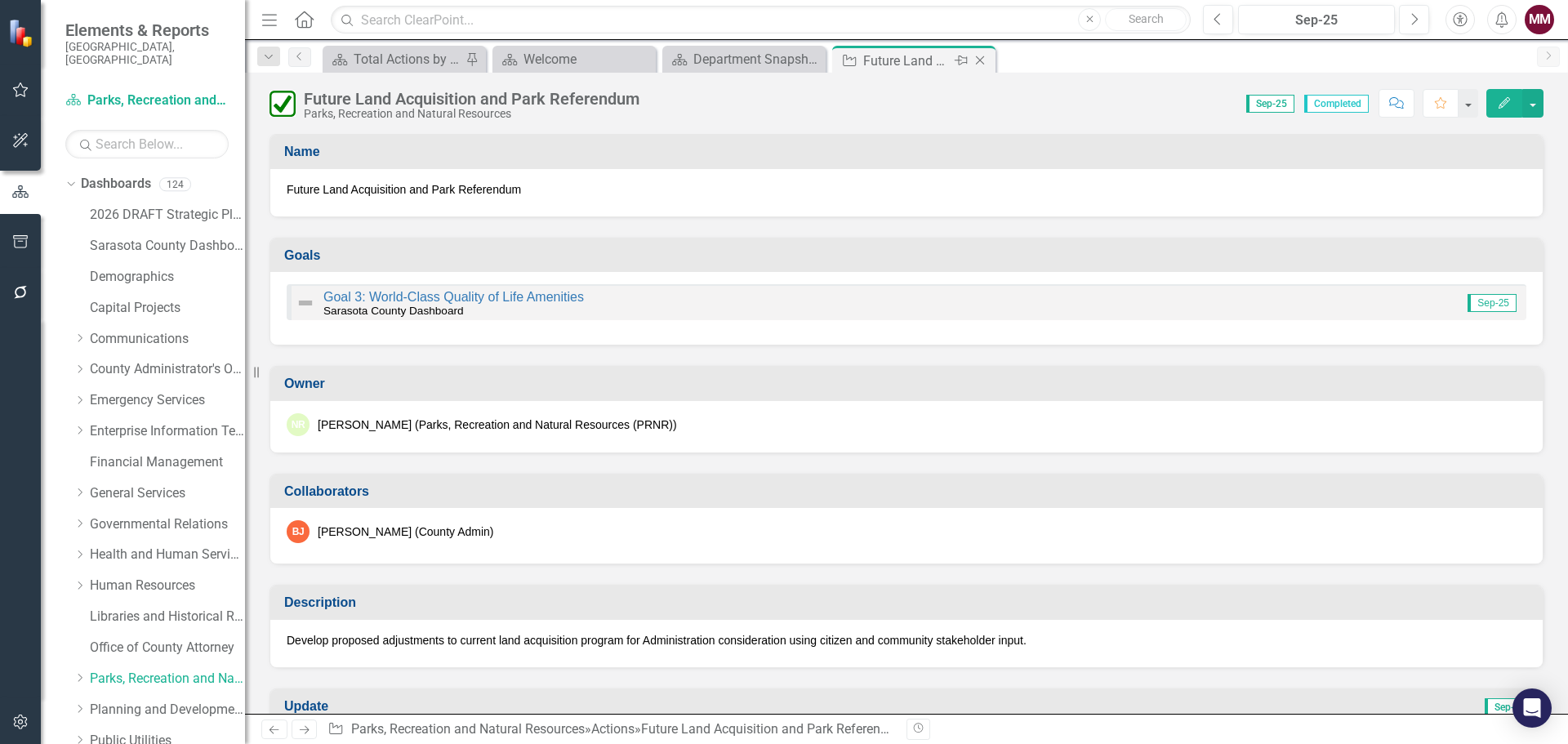
click at [983, 63] on icon at bounding box center [981, 61] width 9 height 9
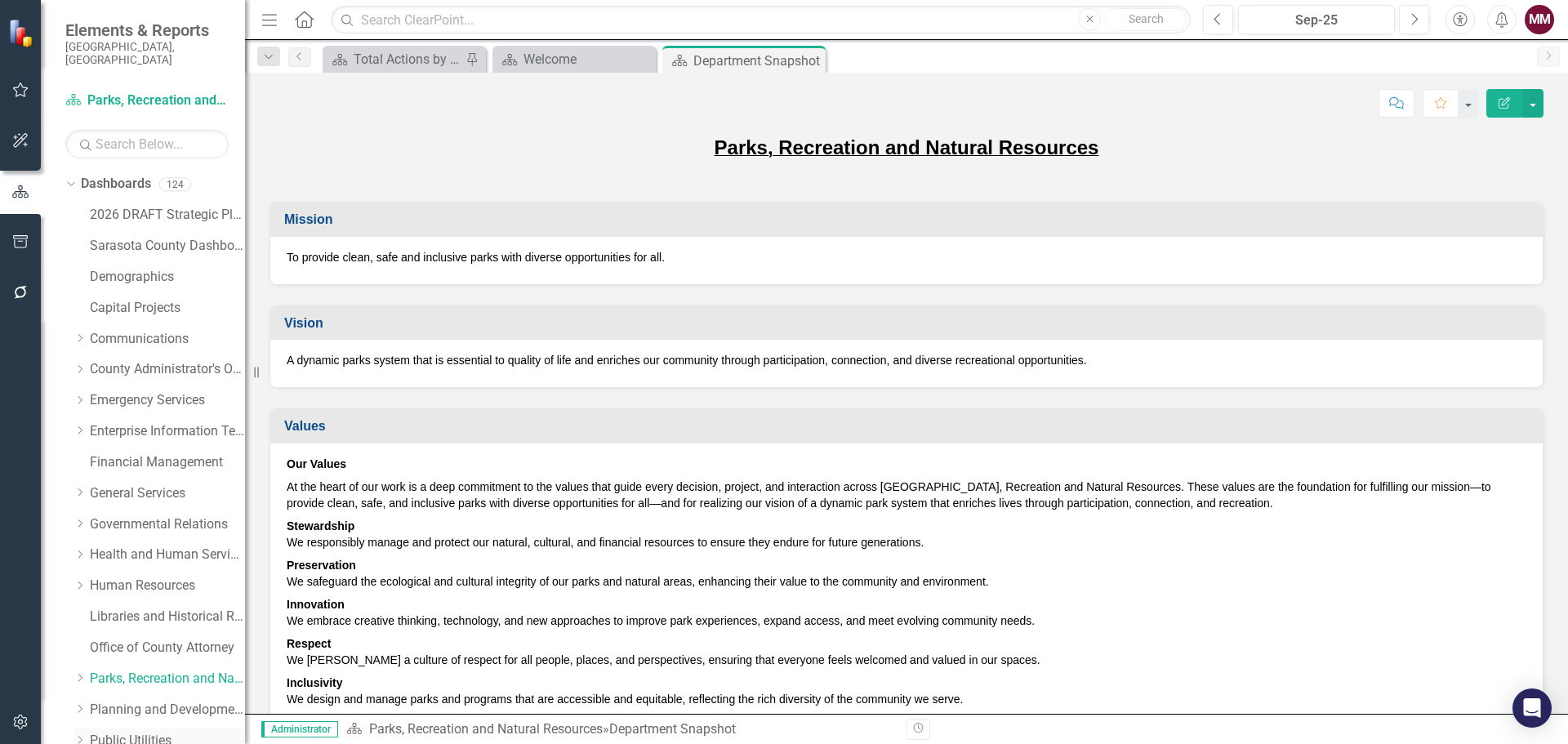
click at [126, 732] on link "Public Utilities" at bounding box center [167, 741] width 155 height 19
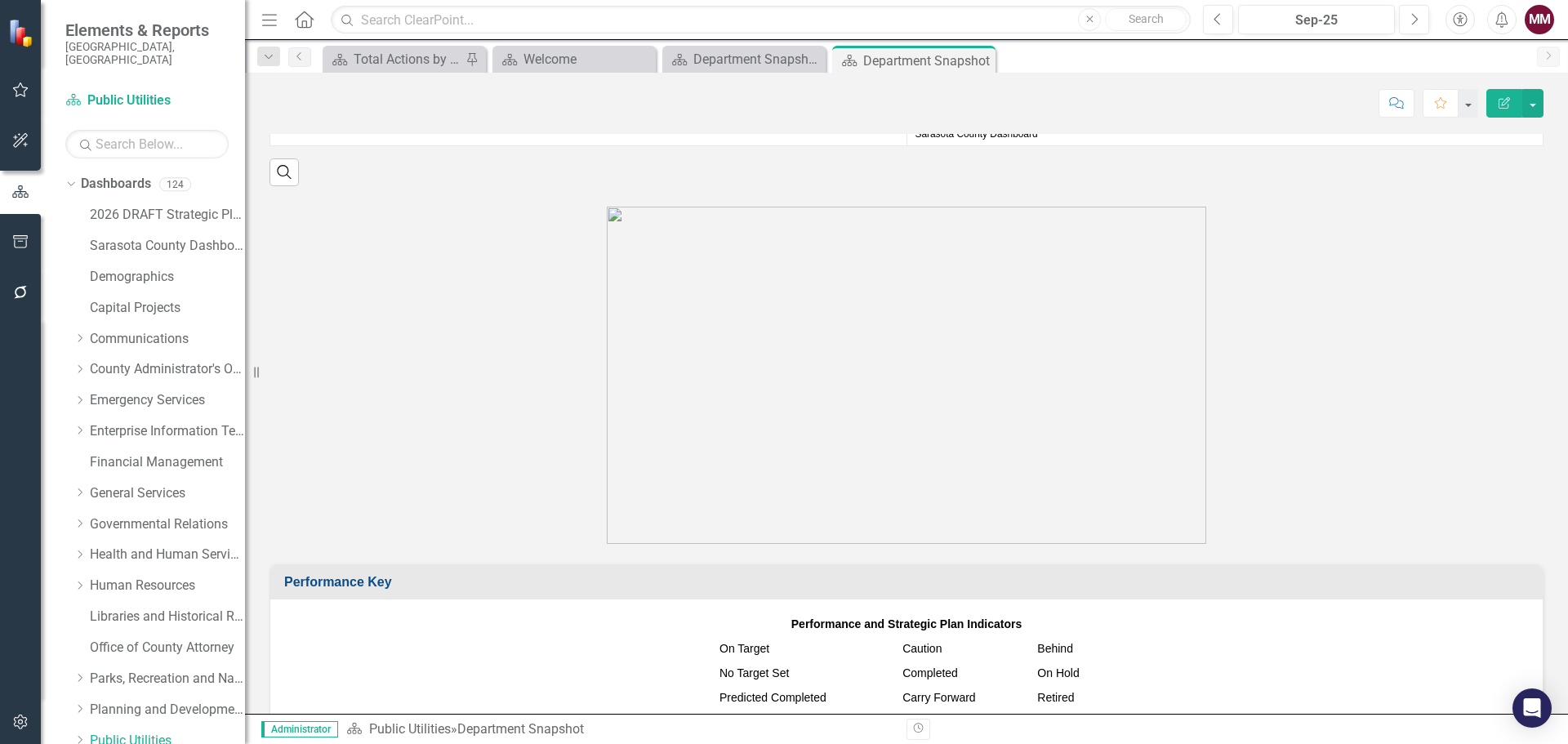
scroll to position [1388, 0]
